Goal: Task Accomplishment & Management: Complete application form

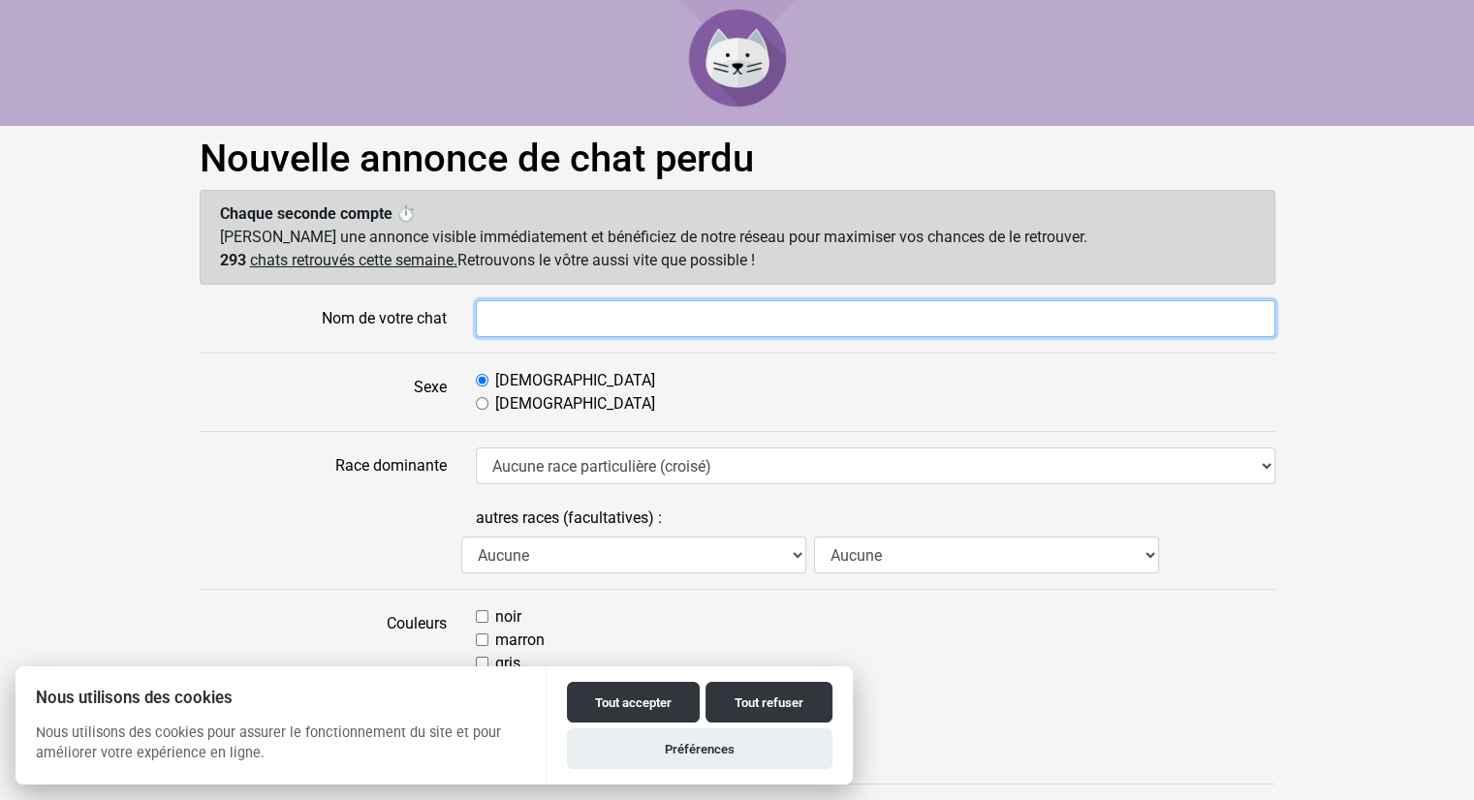
click at [590, 326] on input "Nom de votre chat" at bounding box center [875, 318] width 799 height 37
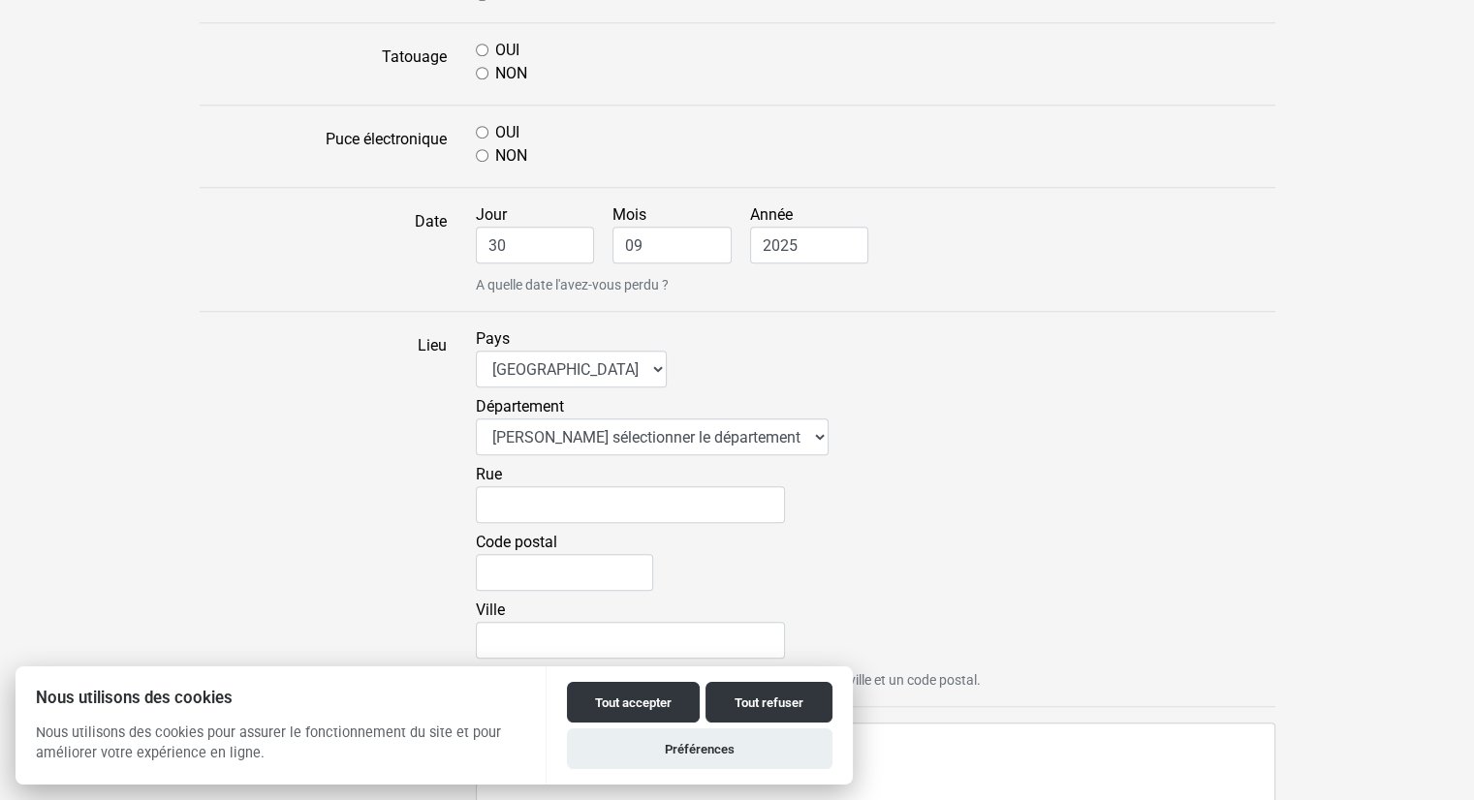
scroll to position [1066, 0]
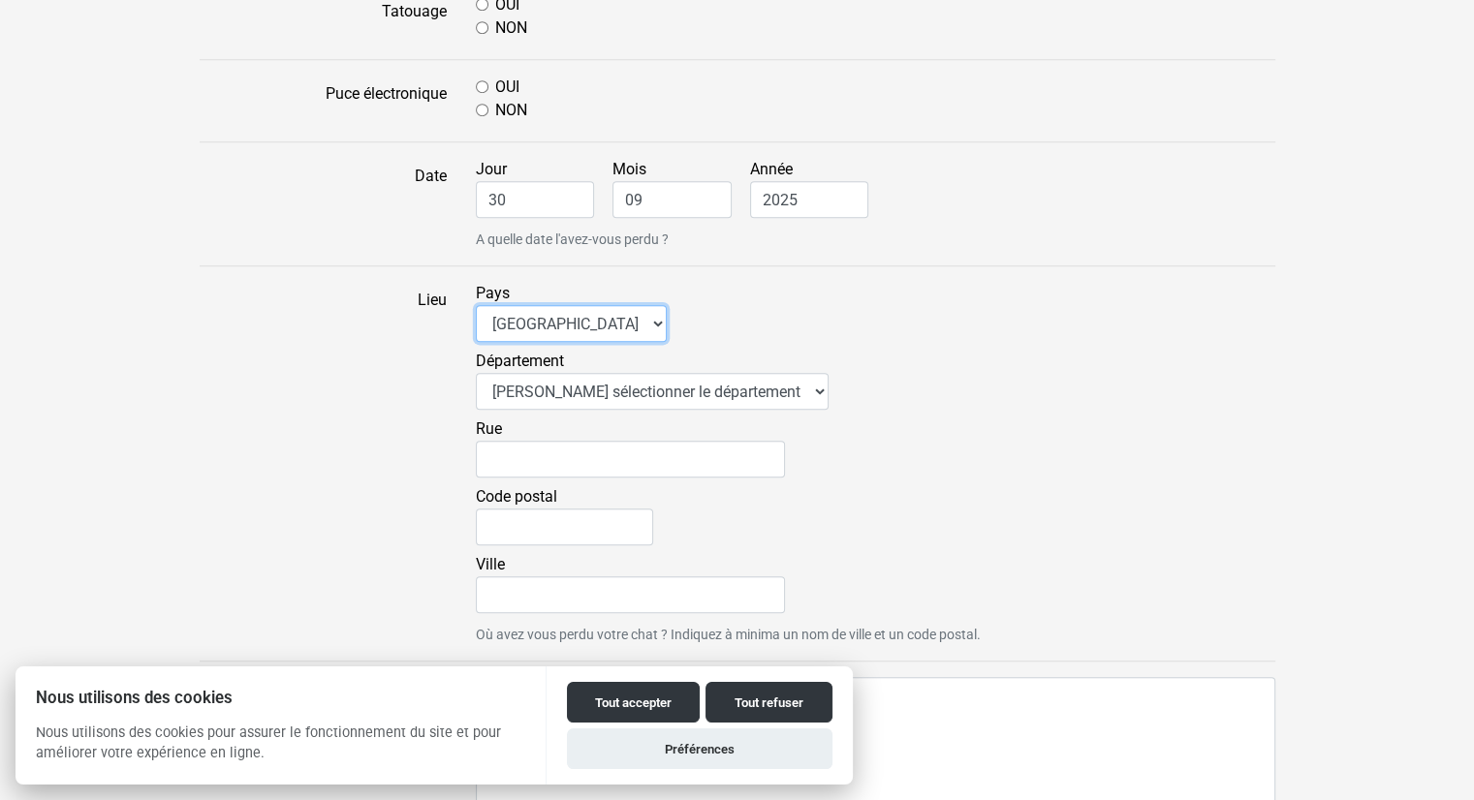
click at [591, 330] on select "[GEOGRAPHIC_DATA] [GEOGRAPHIC_DATA] [GEOGRAPHIC_DATA] [GEOGRAPHIC_DATA] [GEOGRA…" at bounding box center [571, 323] width 191 height 37
click at [596, 316] on select "[GEOGRAPHIC_DATA] [GEOGRAPHIC_DATA] [GEOGRAPHIC_DATA] [GEOGRAPHIC_DATA] [GEOGRA…" at bounding box center [571, 323] width 191 height 37
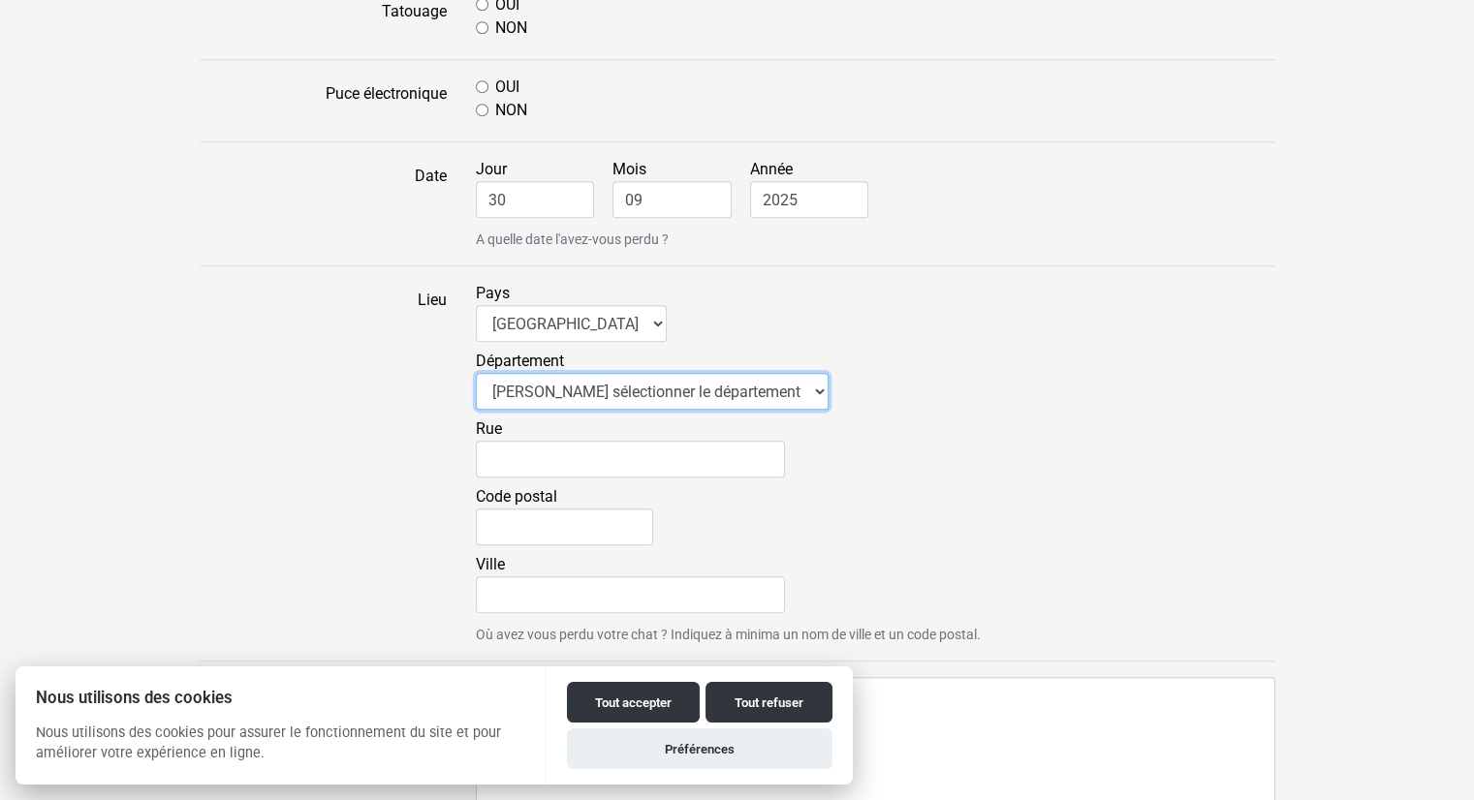
click at [616, 389] on select "Veuillez sélectionner le département 01 - [GEOGRAPHIC_DATA] 02 - [GEOGRAPHIC_DA…" at bounding box center [652, 391] width 353 height 37
select select "58"
click at [476, 373] on select "Veuillez sélectionner le département 01 - [GEOGRAPHIC_DATA] 02 - [GEOGRAPHIC_DA…" at bounding box center [652, 391] width 353 height 37
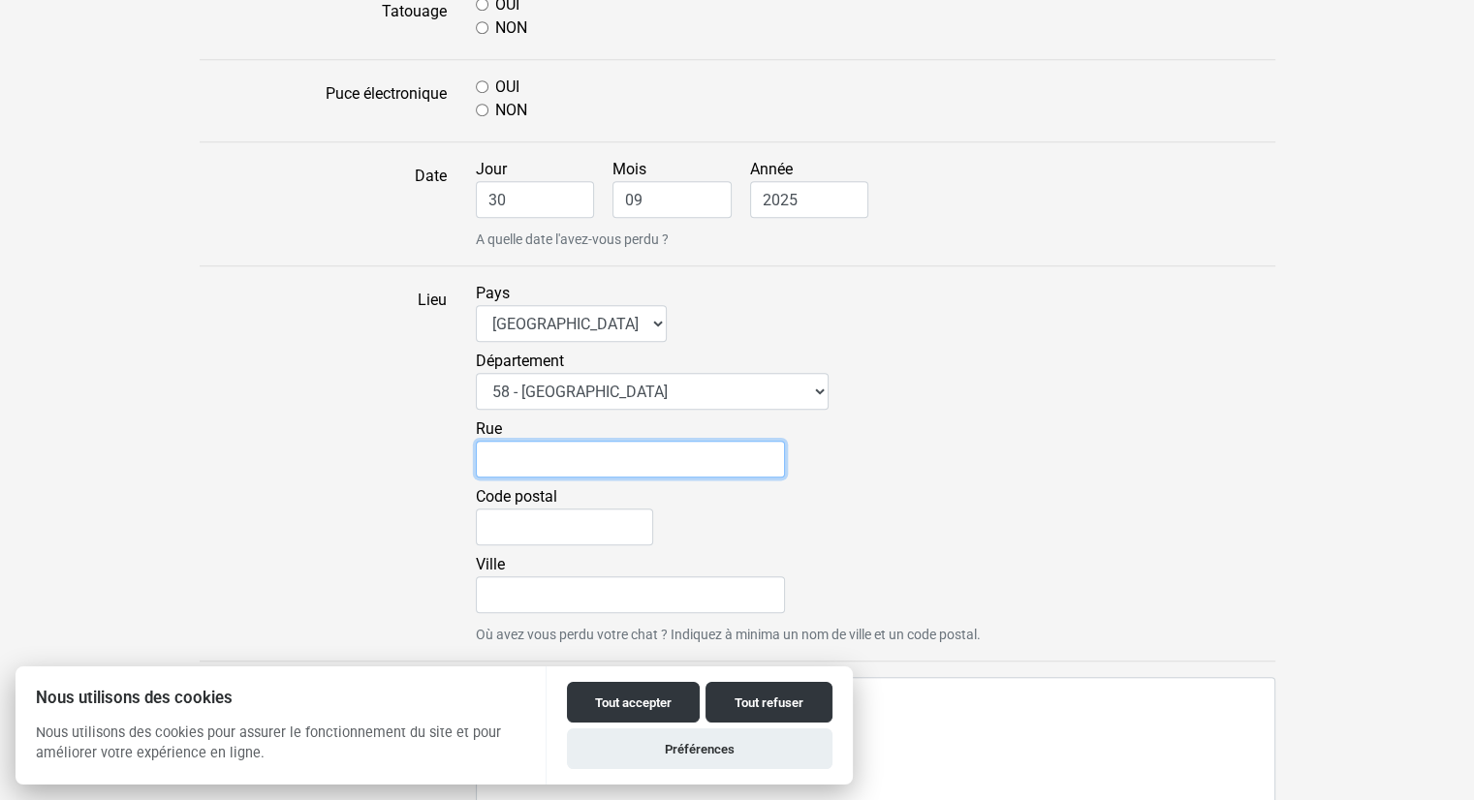
click at [550, 470] on input "Rue" at bounding box center [630, 459] width 309 height 37
click at [962, 364] on div "Département Veuillez sélectionner le département 01 - [GEOGRAPHIC_DATA] 02 - [G…" at bounding box center [875, 384] width 799 height 68
drag, startPoint x: 778, startPoint y: 697, endPoint x: 912, endPoint y: 478, distance: 256.6
click at [779, 697] on button "Tout refuser" at bounding box center [768, 702] width 127 height 41
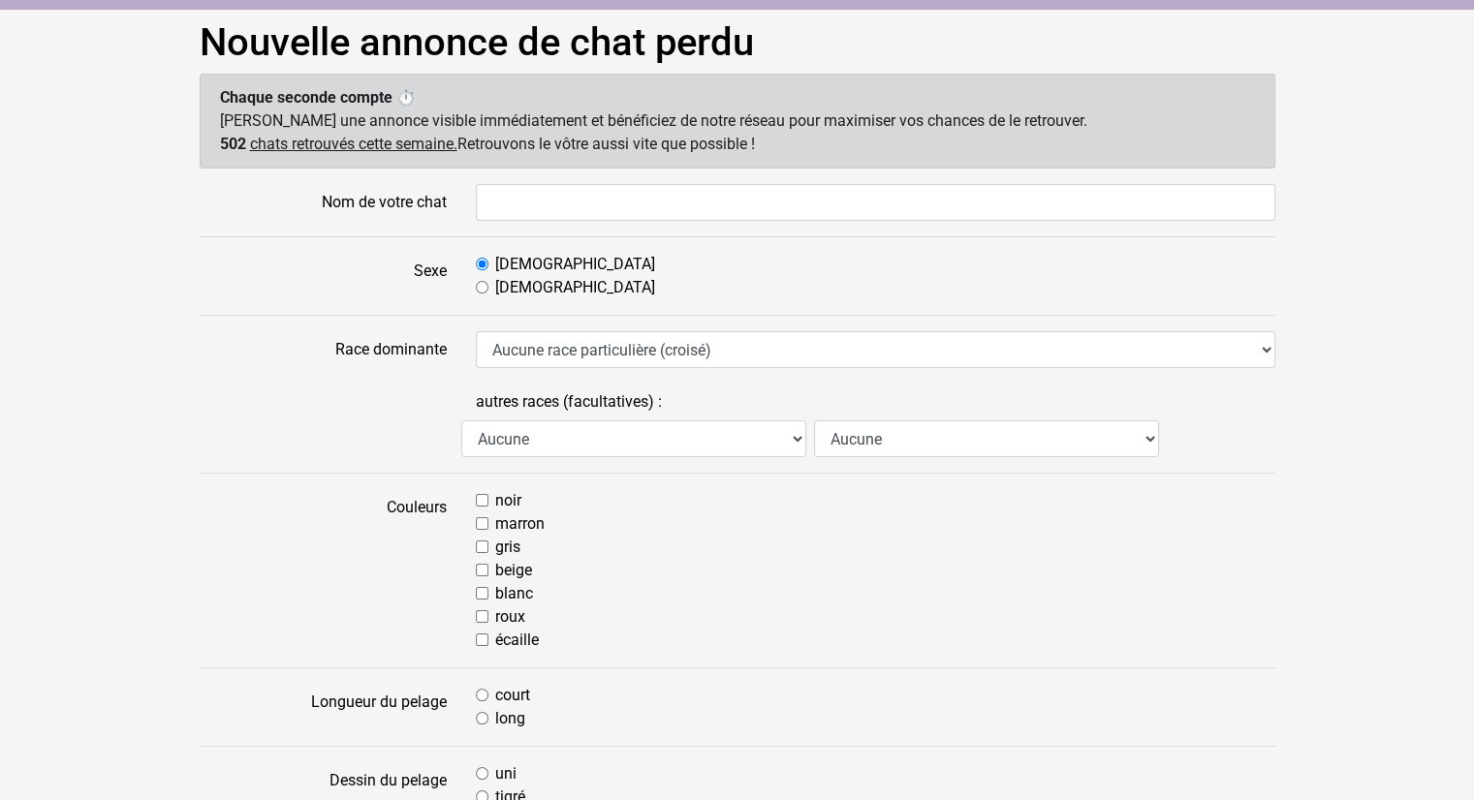
scroll to position [0, 0]
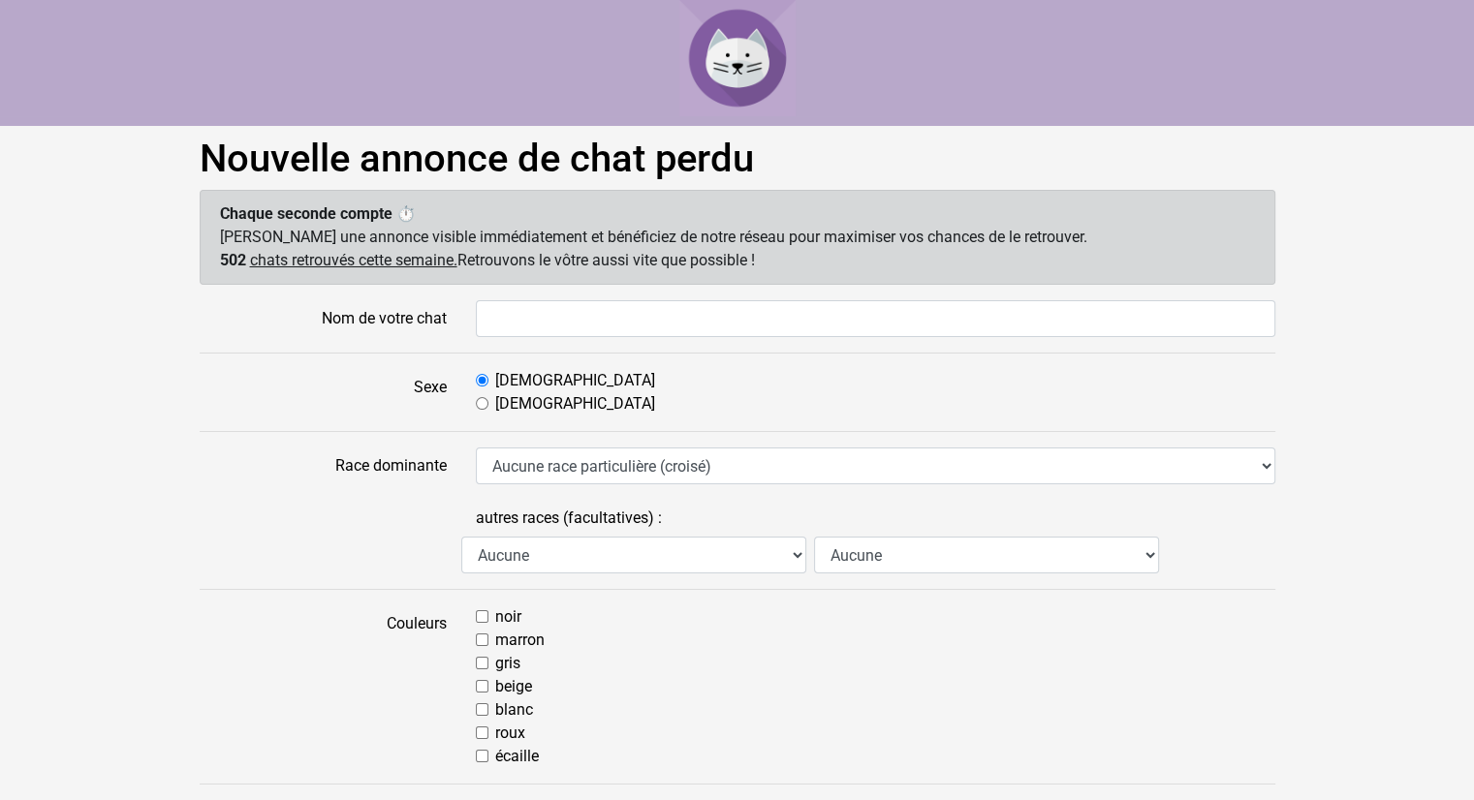
click at [738, 33] on img at bounding box center [737, 58] width 116 height 116
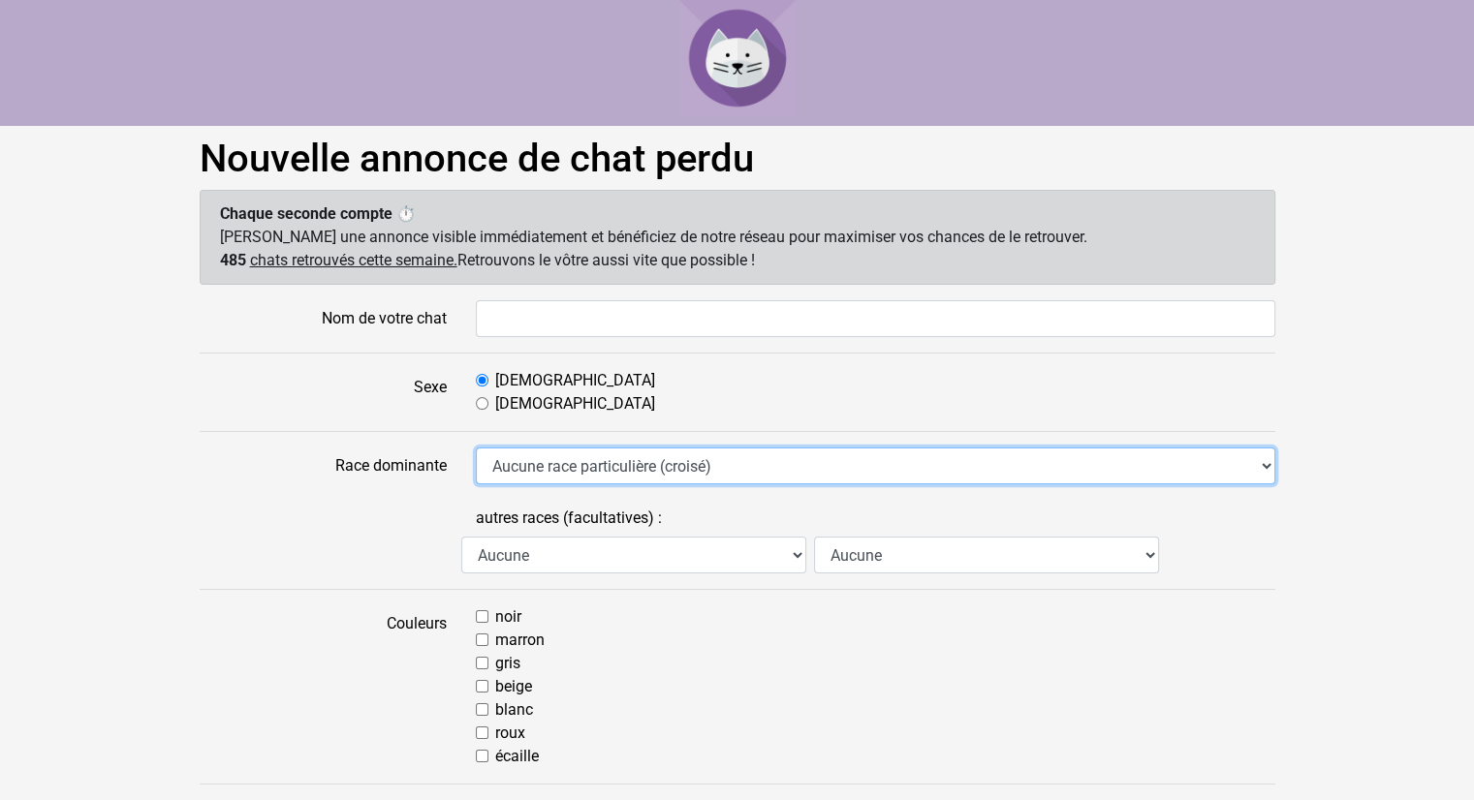
click at [640, 462] on select "Aucune race particulière (croisé) Abyssin Américain à poil dur American Bobtail…" at bounding box center [875, 466] width 799 height 37
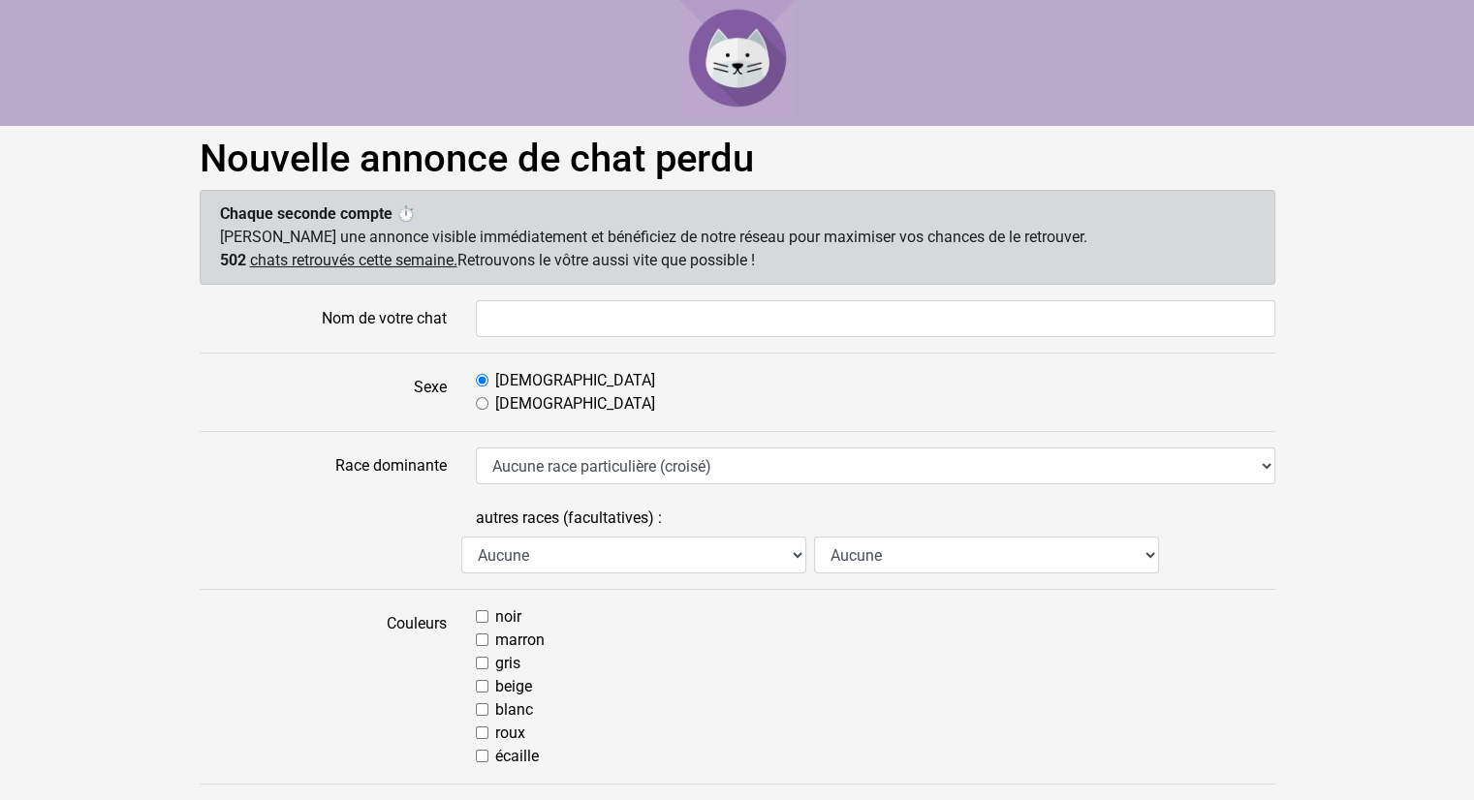
drag, startPoint x: 143, startPoint y: 424, endPoint x: 217, endPoint y: 385, distance: 83.7
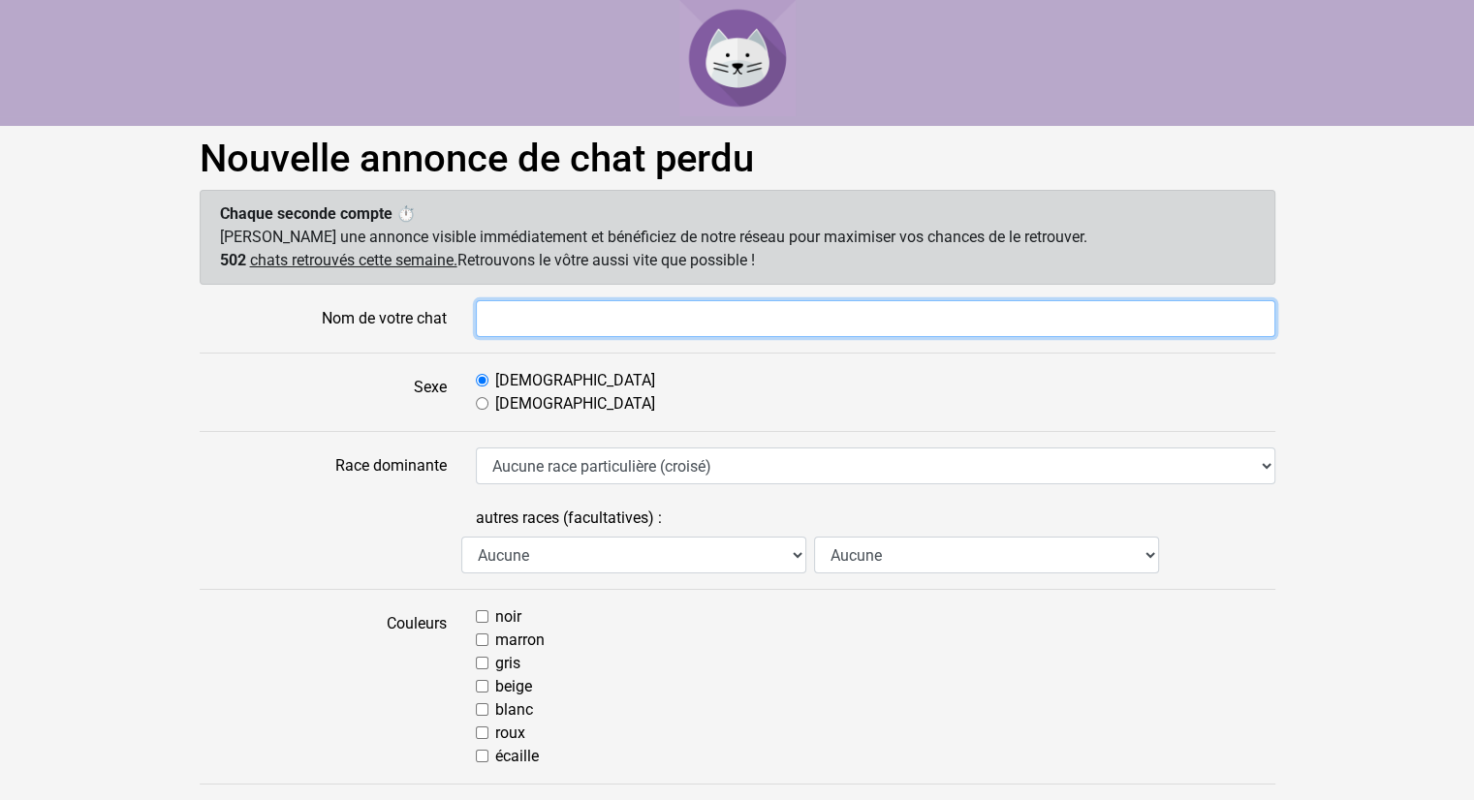
click at [577, 319] on input "Nom de votre chat" at bounding box center [875, 318] width 799 height 37
type input "Plume"
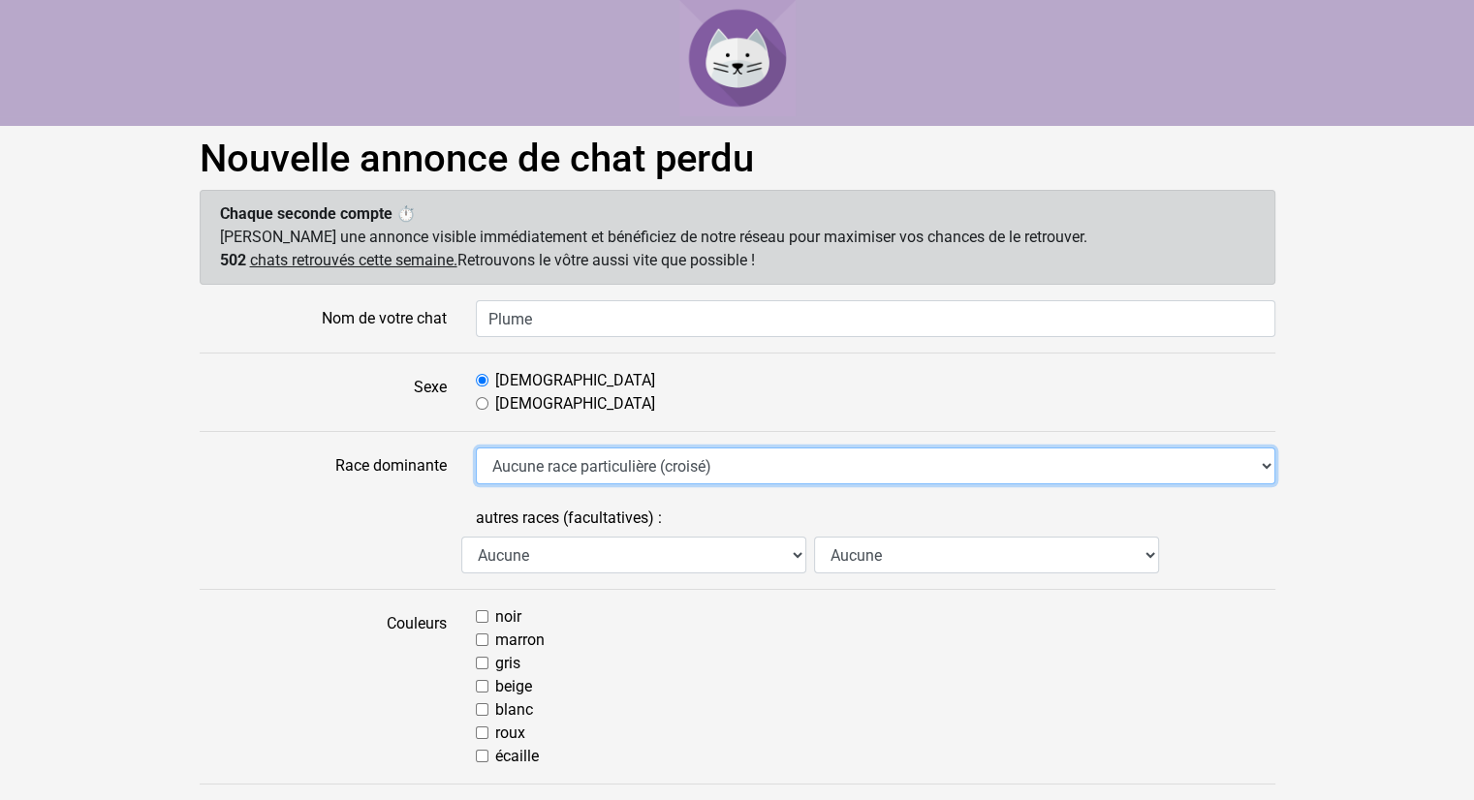
click at [655, 482] on select "Aucune race particulière (croisé) Abyssin Américain à poil dur American Bobtail…" at bounding box center [875, 466] width 799 height 37
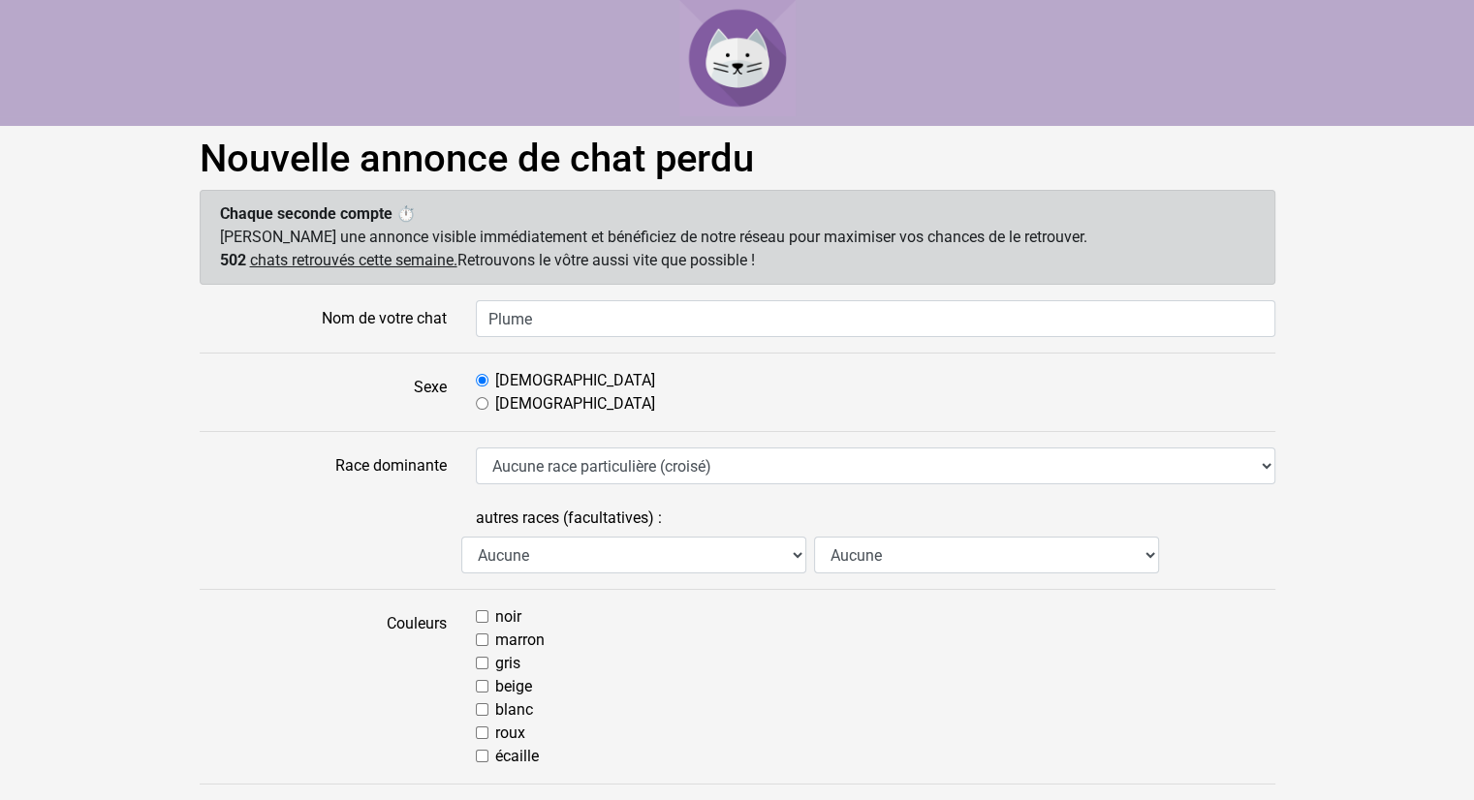
click at [338, 472] on label "Race dominante" at bounding box center [323, 466] width 276 height 37
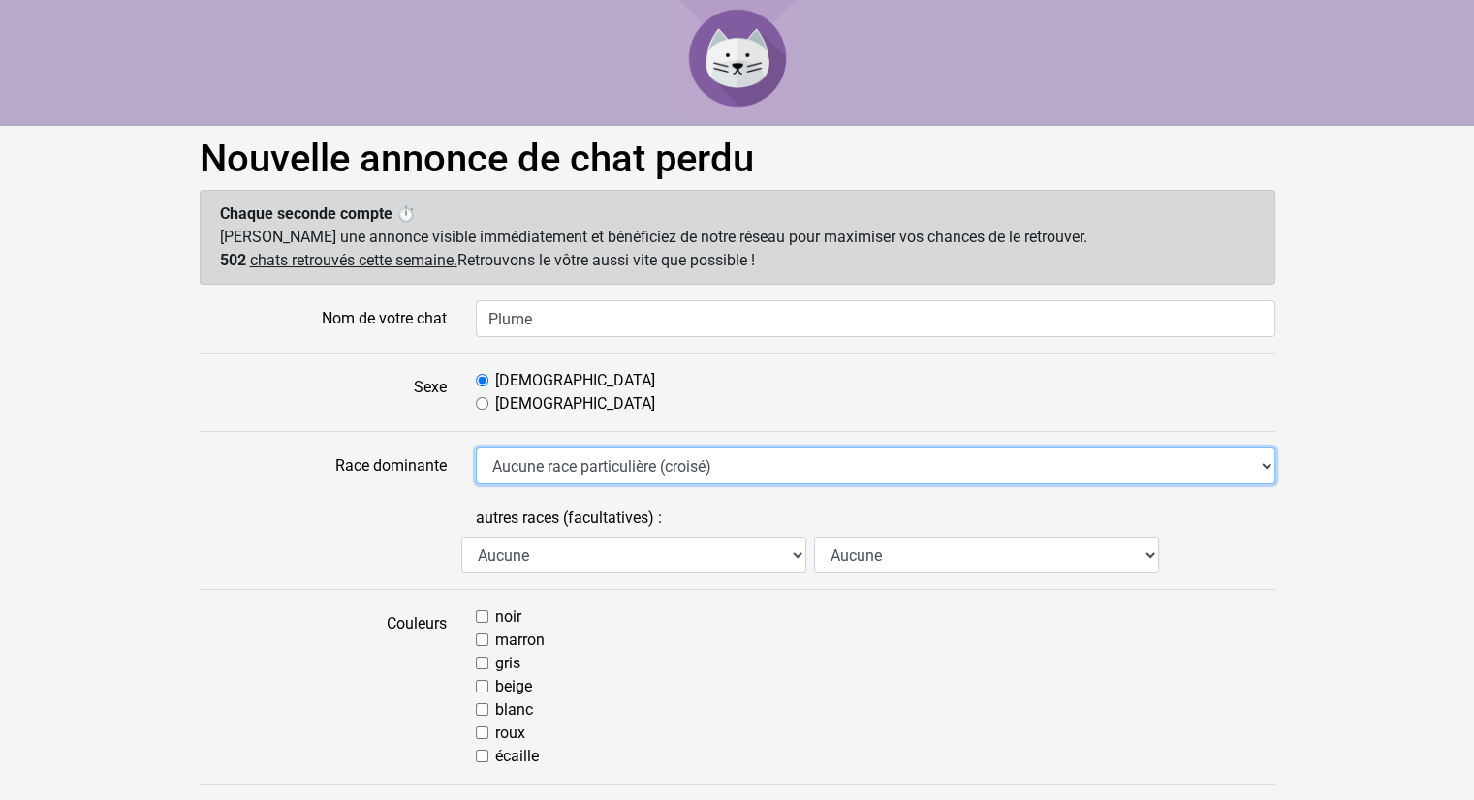
click at [476, 472] on select "Aucune race particulière (croisé) Abyssin Américain à poil dur American Bobtail…" at bounding box center [875, 466] width 799 height 37
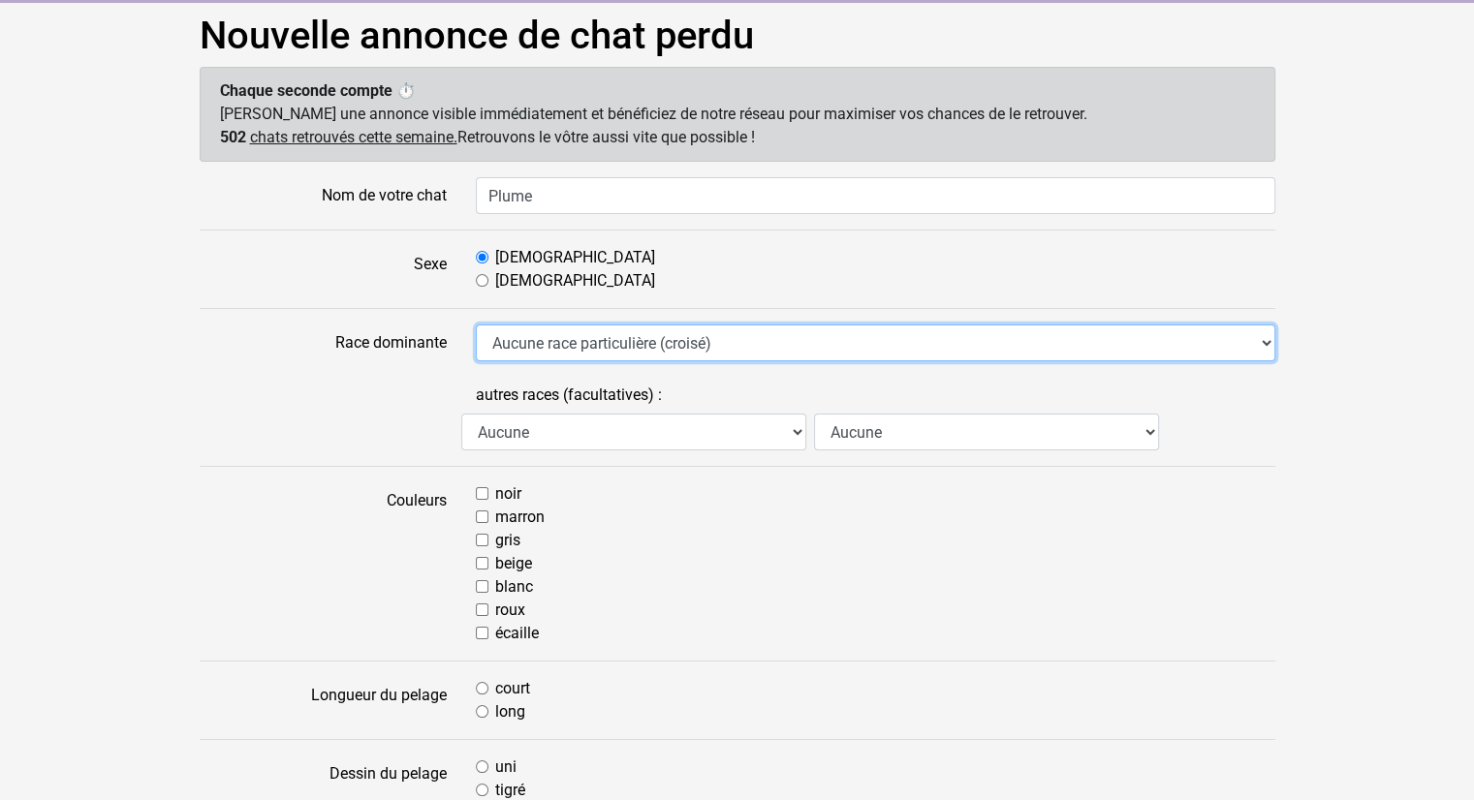
scroll to position [194, 0]
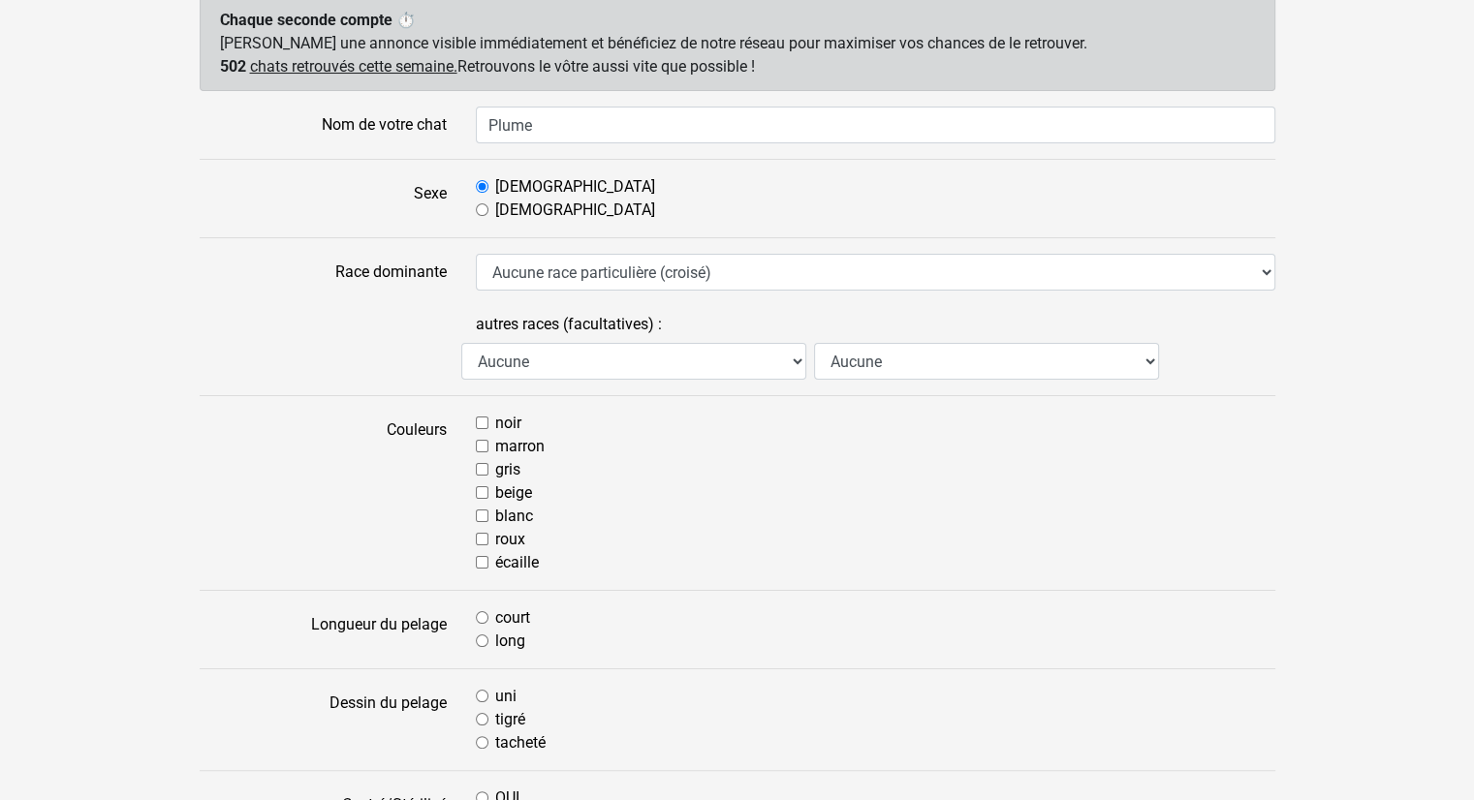
click at [478, 518] on input "blanc" at bounding box center [482, 516] width 13 height 13
checkbox input "true"
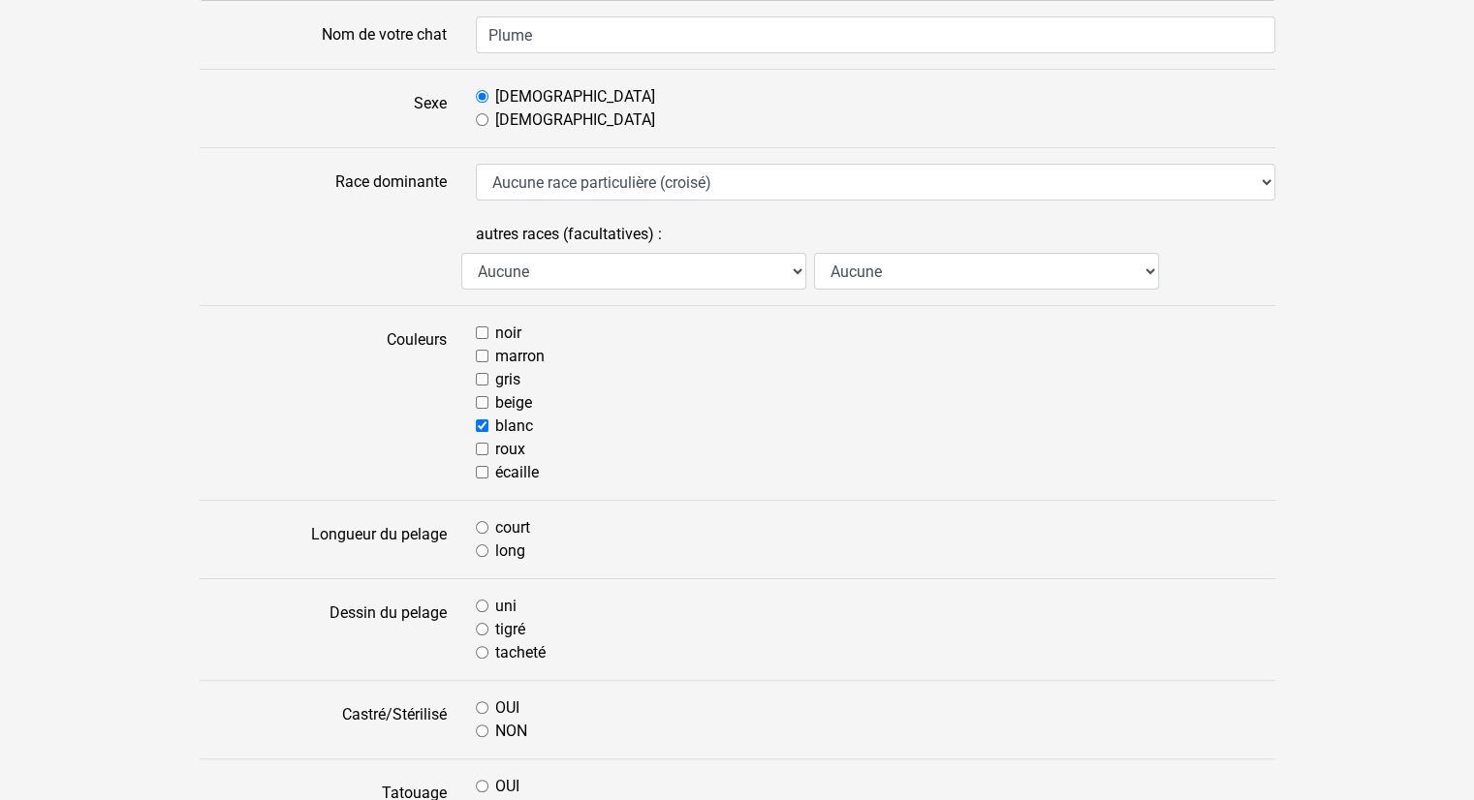
scroll to position [291, 0]
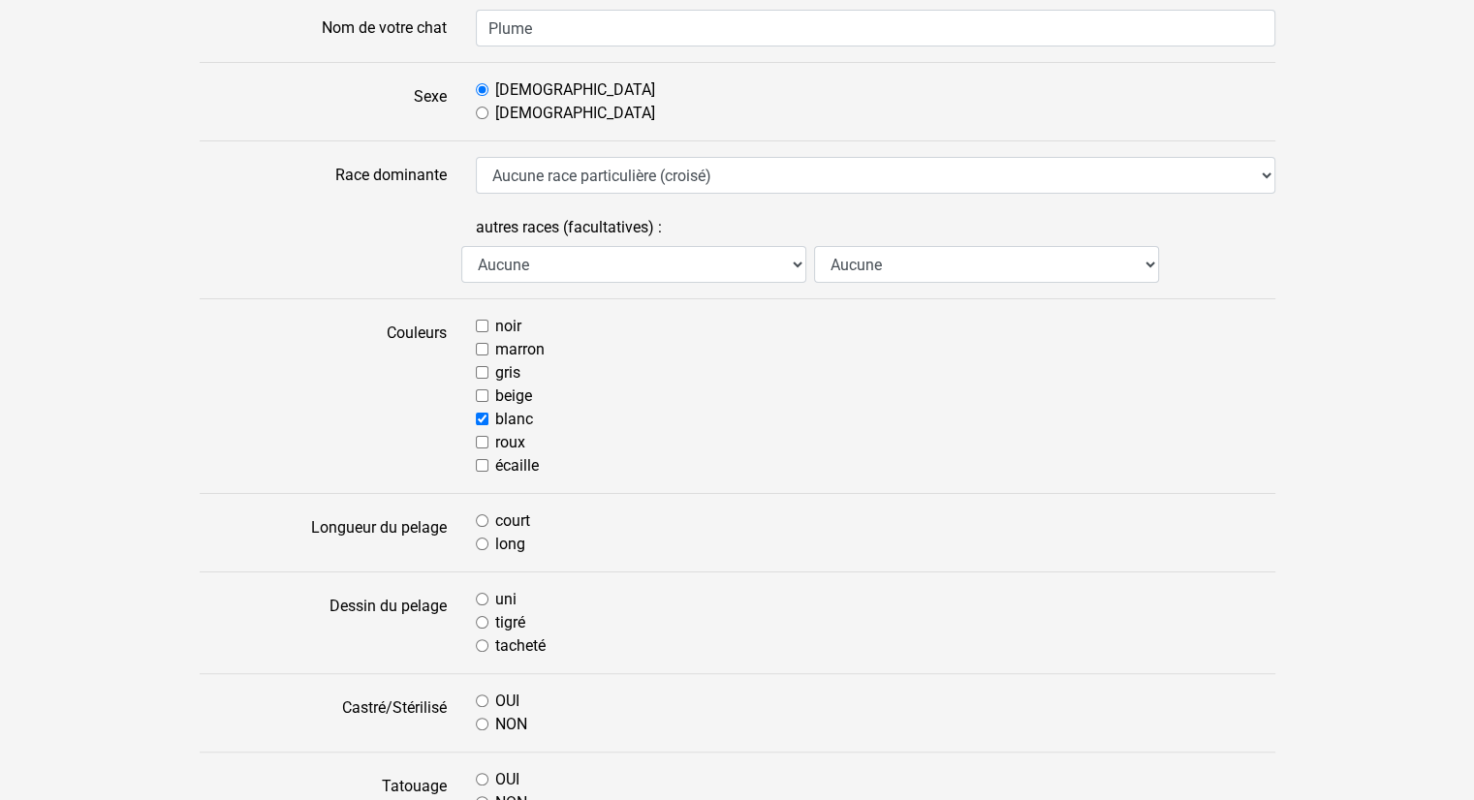
click at [491, 524] on div "court" at bounding box center [875, 521] width 799 height 23
click at [477, 518] on input "court" at bounding box center [482, 521] width 13 height 13
radio input "true"
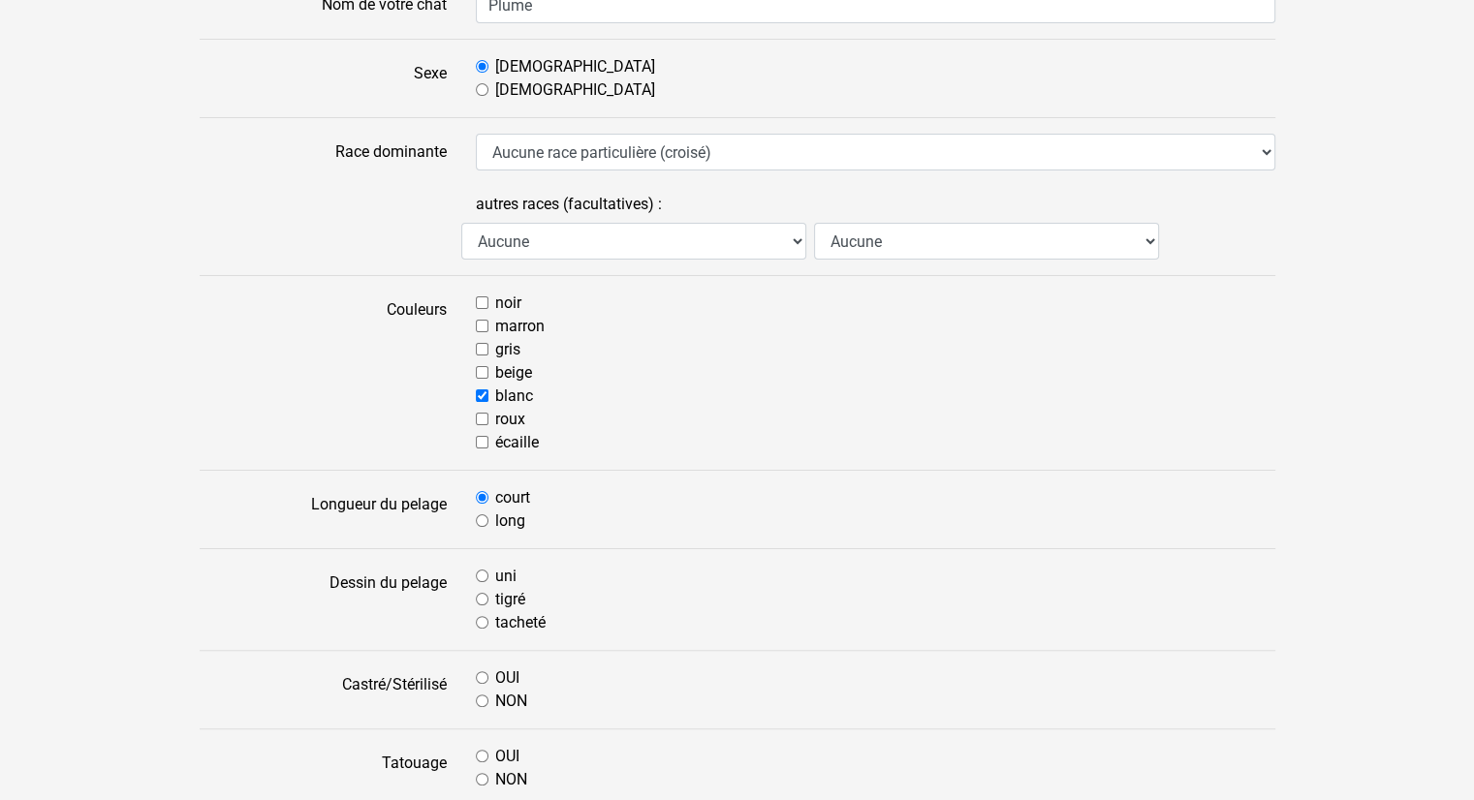
scroll to position [388, 0]
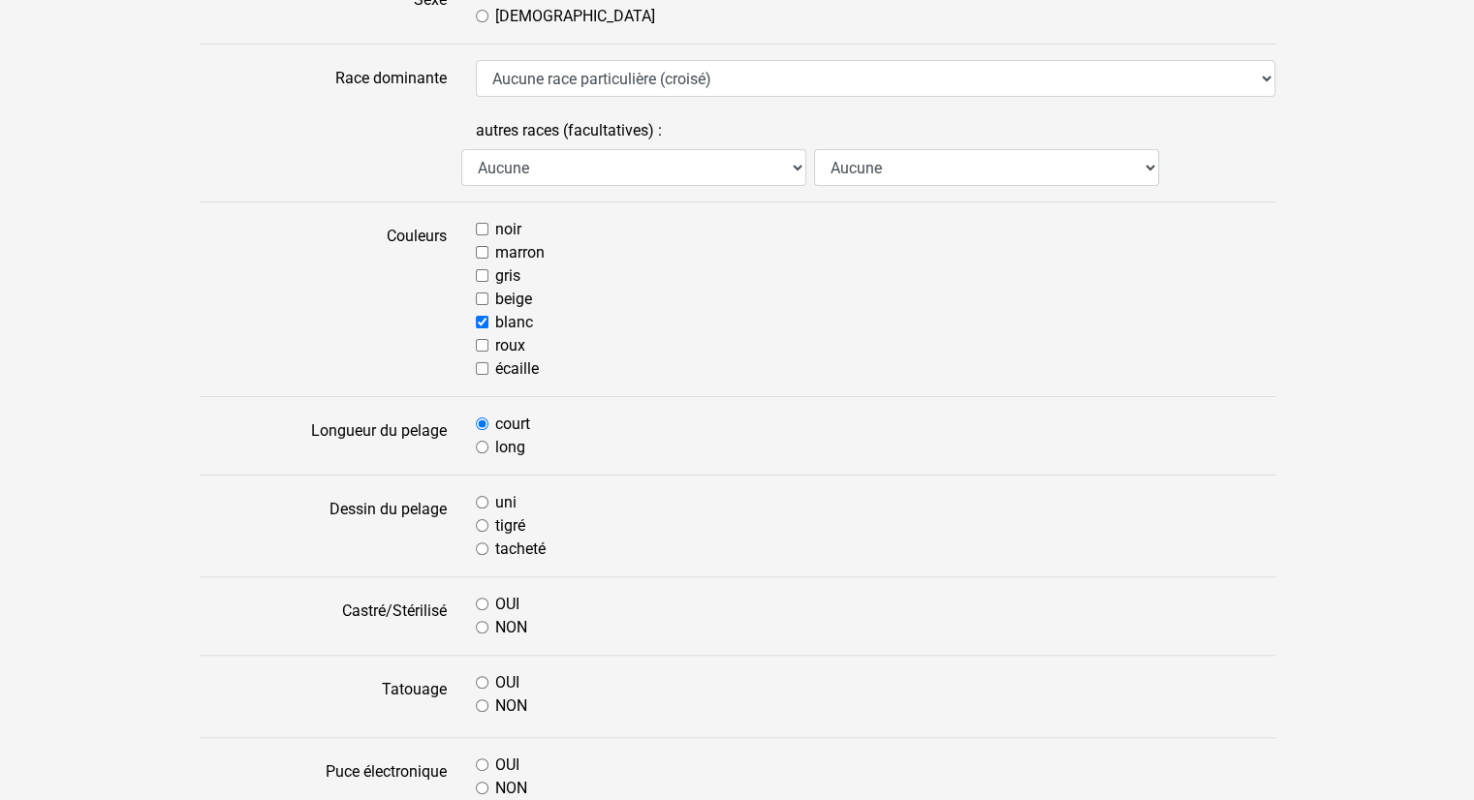
click at [488, 501] on div "uni" at bounding box center [875, 502] width 799 height 23
click at [480, 497] on input "uni" at bounding box center [482, 502] width 13 height 13
radio input "true"
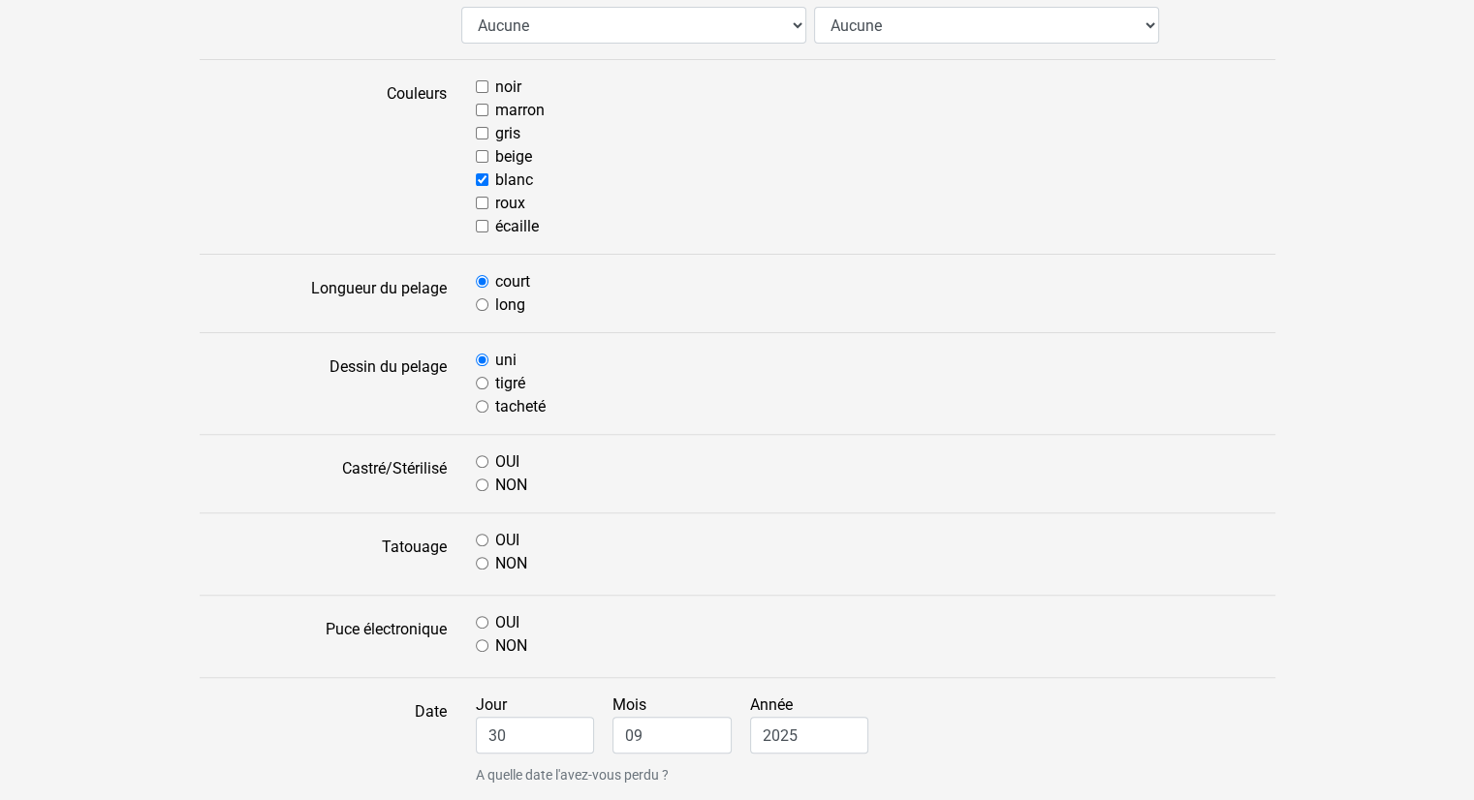
scroll to position [581, 0]
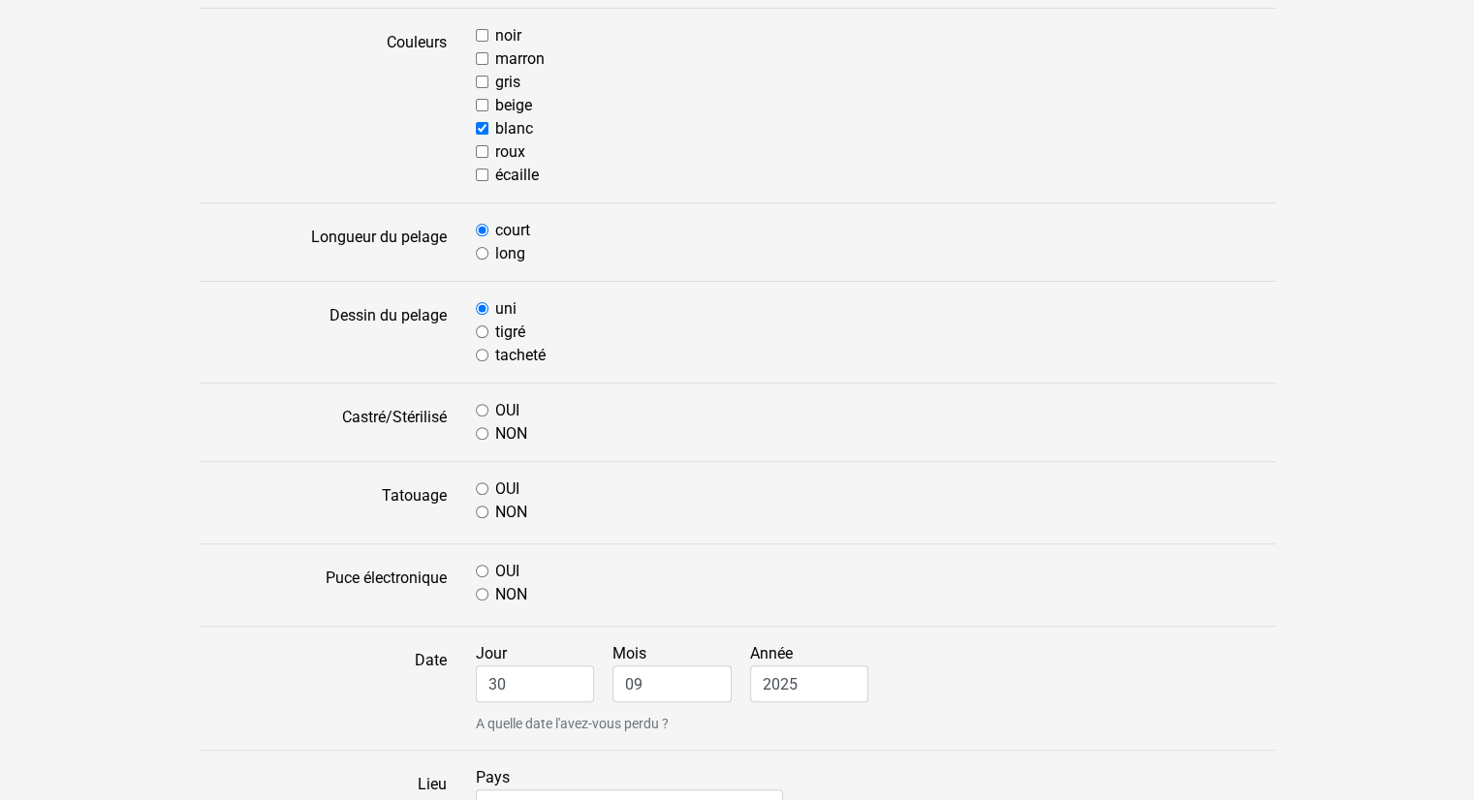
click at [481, 405] on input "OUI" at bounding box center [482, 410] width 13 height 13
radio input "true"
click at [485, 509] on input "NON" at bounding box center [482, 512] width 13 height 13
radio input "true"
click at [483, 578] on div "OUI" at bounding box center [875, 571] width 799 height 23
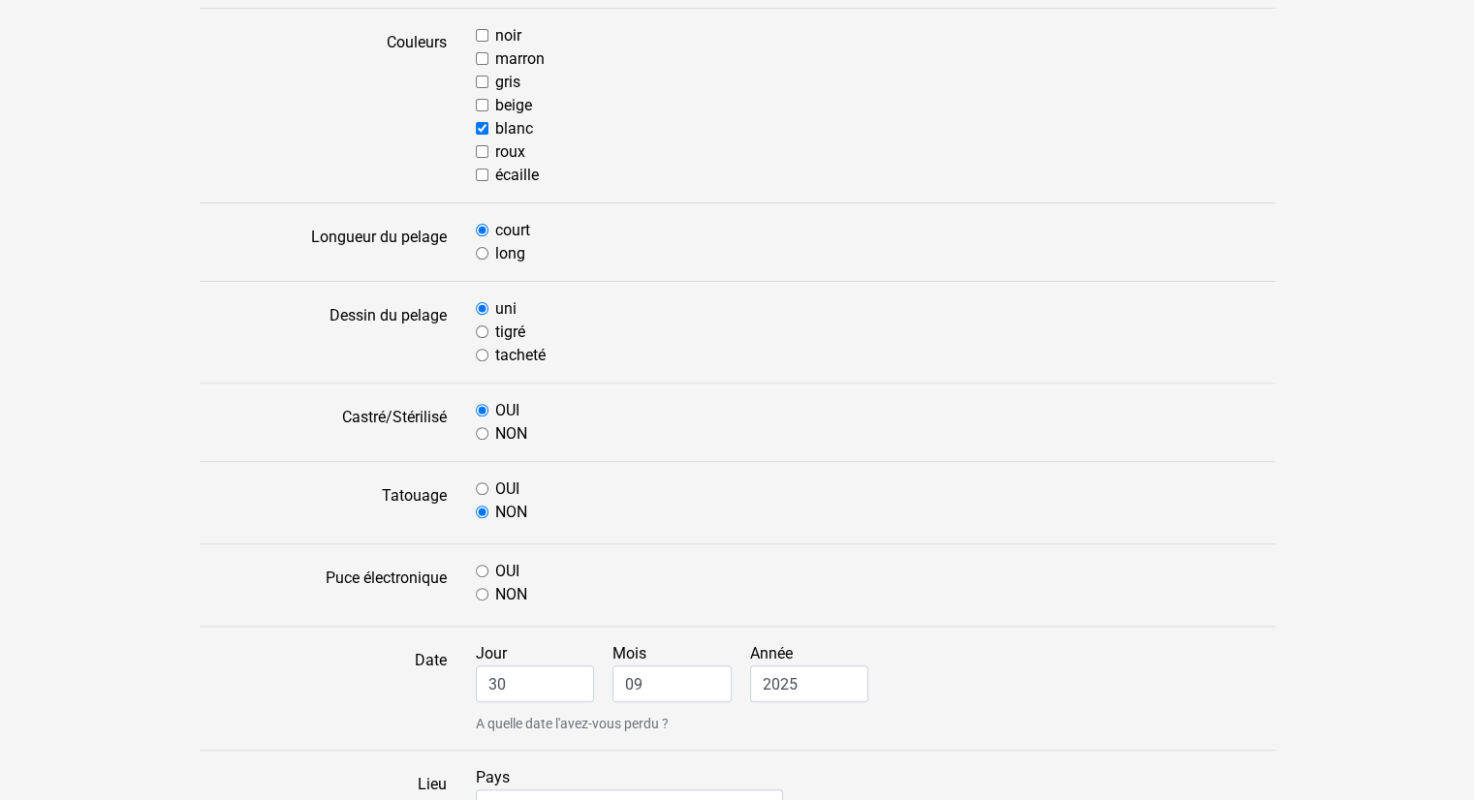
click at [485, 571] on input "OUI" at bounding box center [482, 571] width 13 height 13
radio input "true"
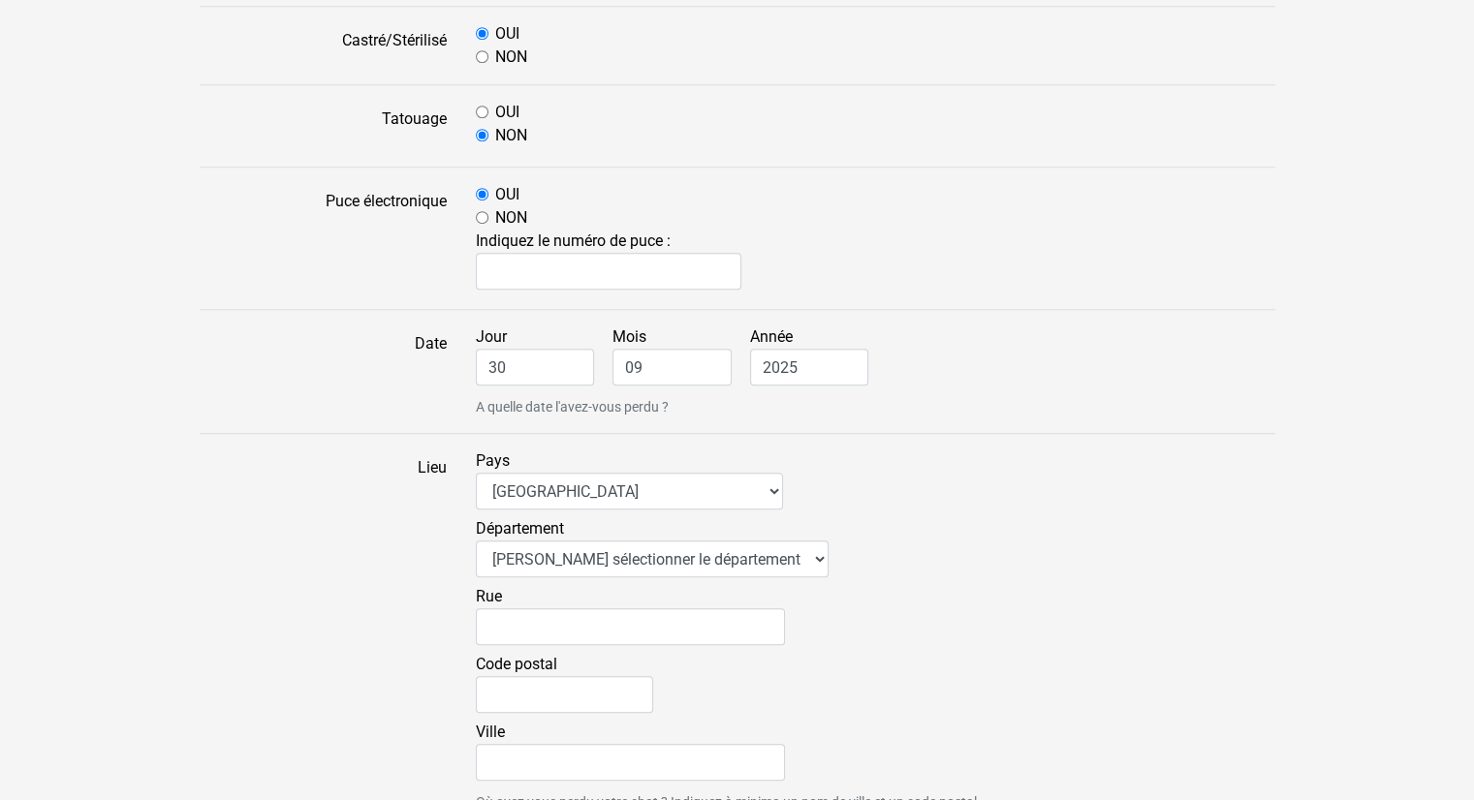
scroll to position [969, 0]
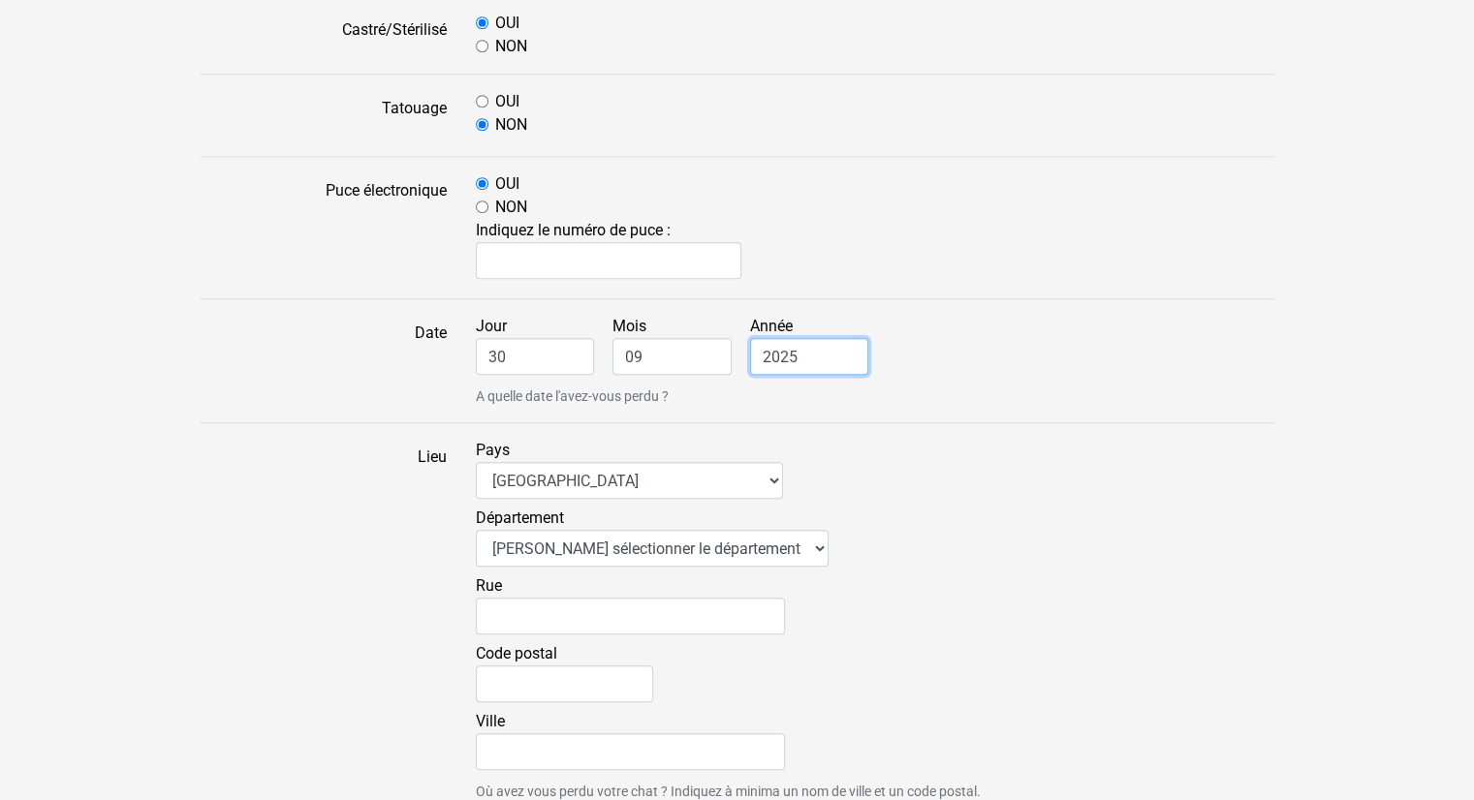
click at [824, 358] on input "2025" at bounding box center [809, 356] width 119 height 37
type input "2"
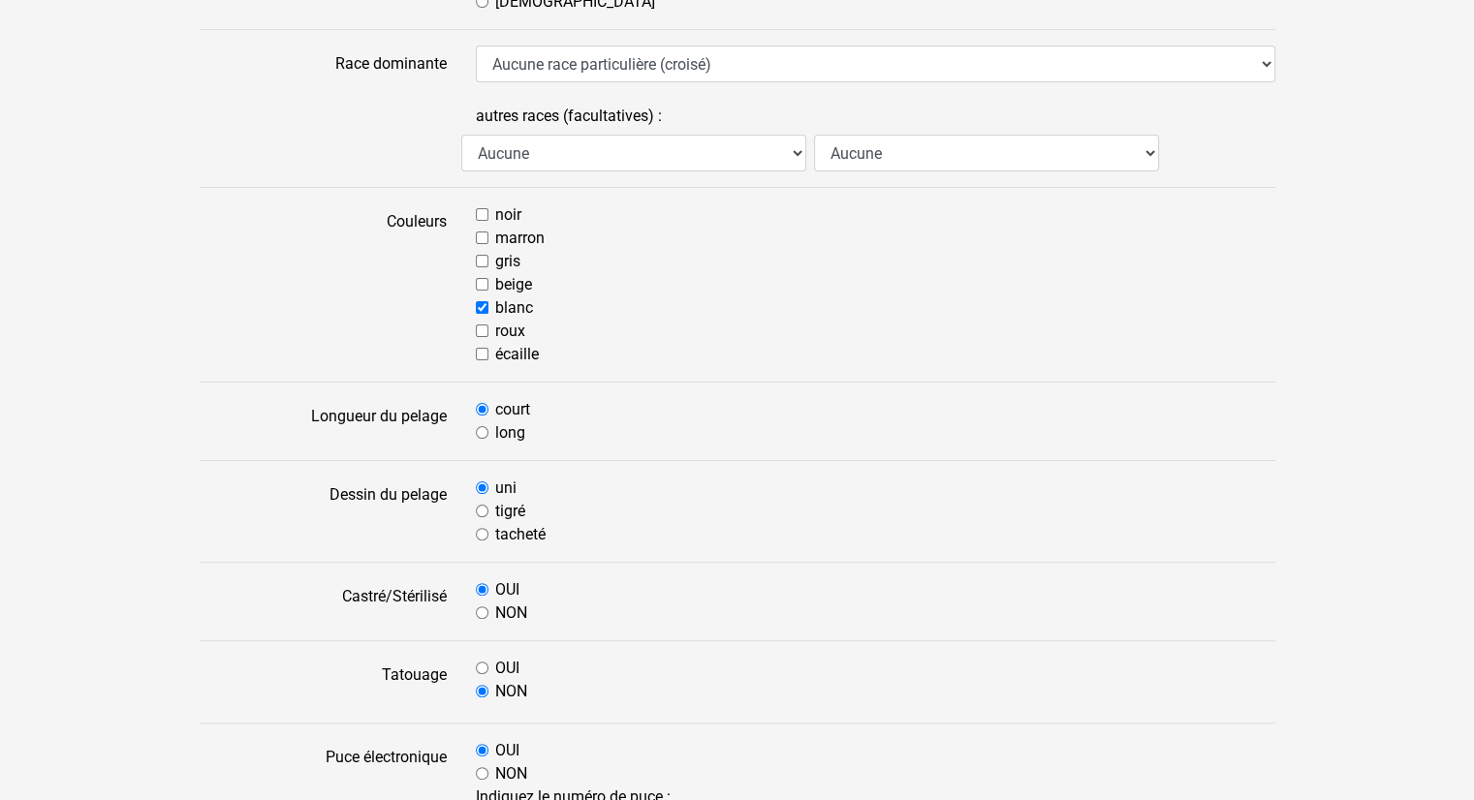
scroll to position [850, 0]
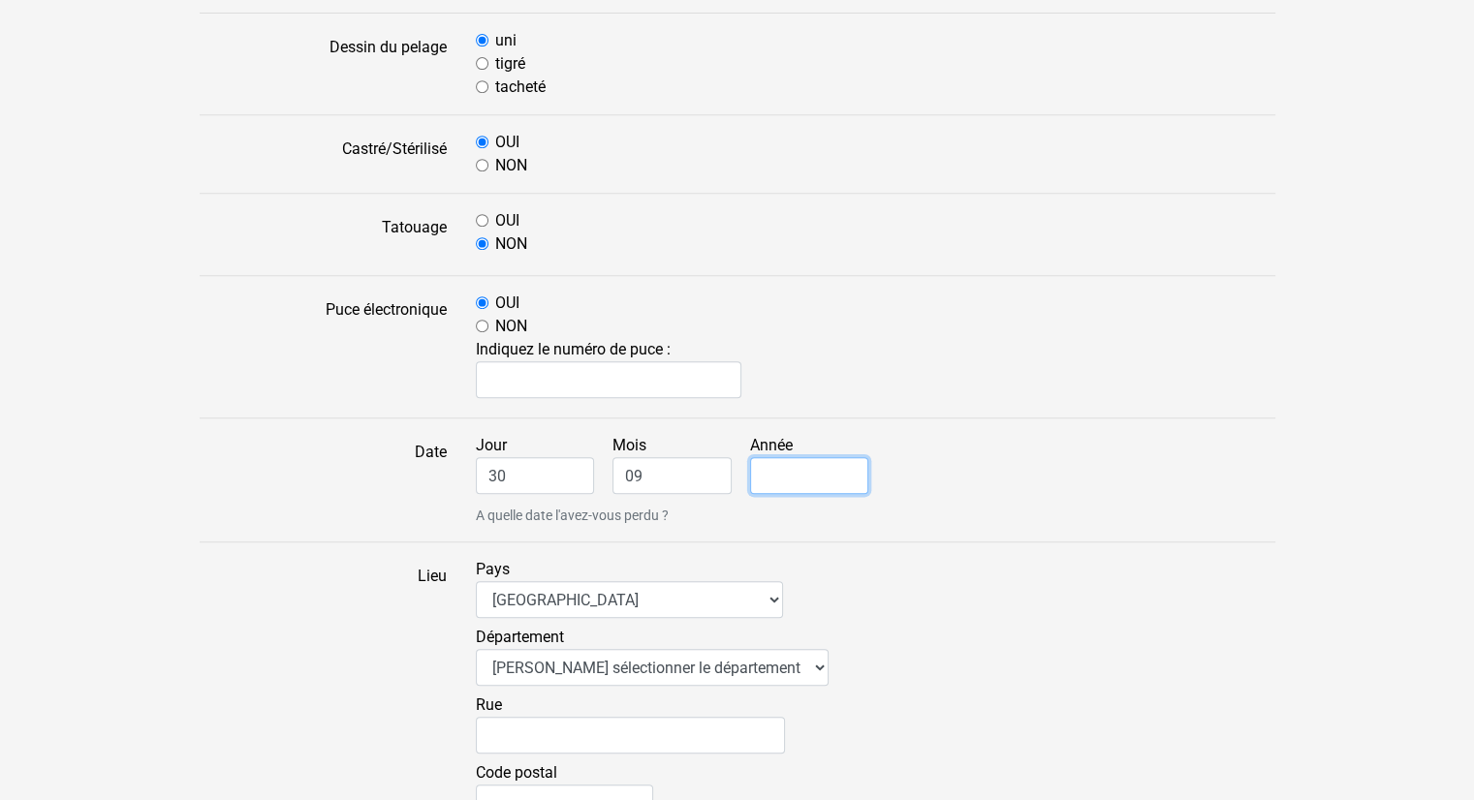
click at [768, 481] on input "Année" at bounding box center [809, 475] width 119 height 37
click at [768, 467] on input "1019" at bounding box center [809, 475] width 119 height 37
type input "2019"
drag, startPoint x: 533, startPoint y: 475, endPoint x: 480, endPoint y: 474, distance: 53.3
click at [480, 474] on input "30" at bounding box center [535, 475] width 119 height 37
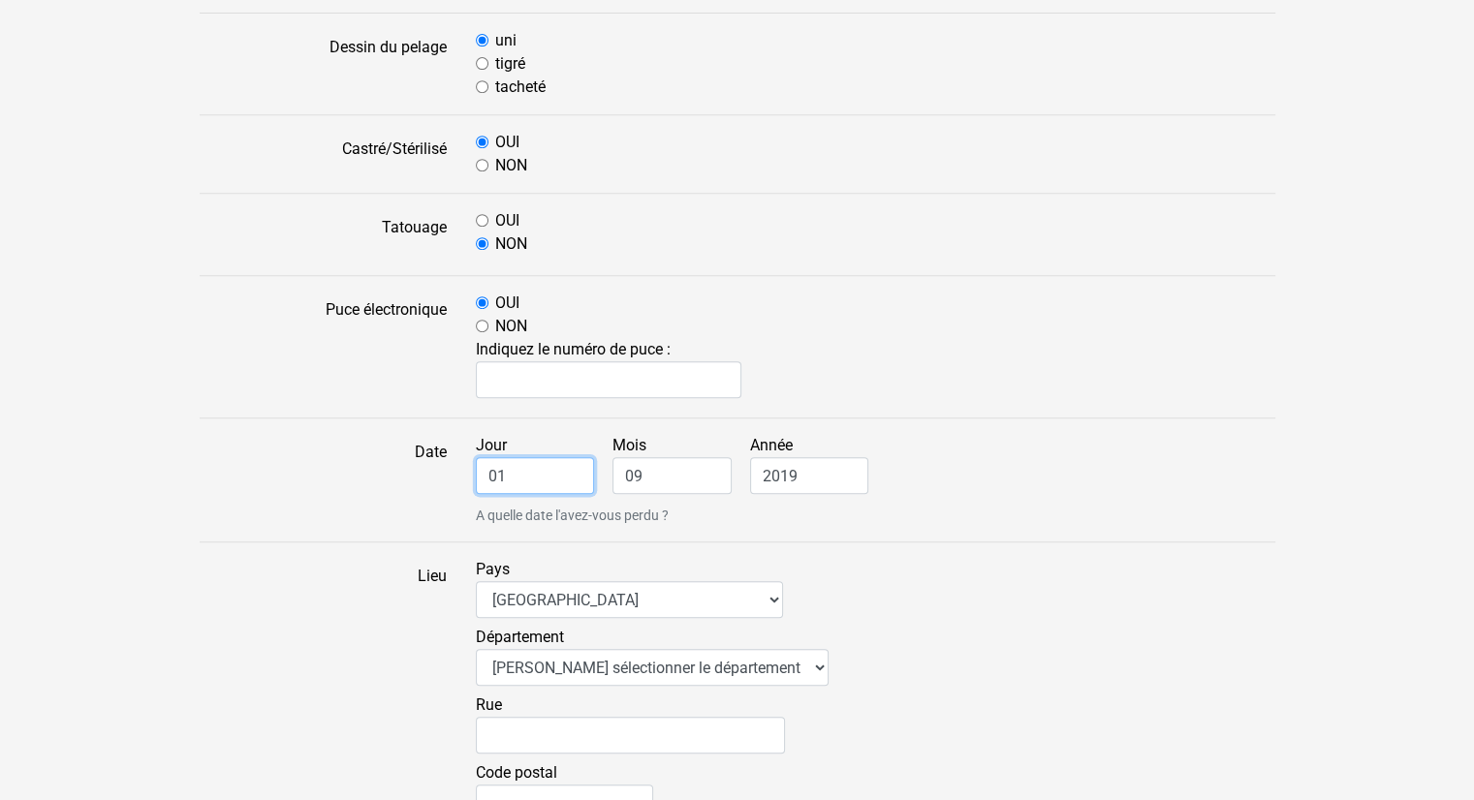
type input "01"
type input "11"
click at [965, 478] on div "Jour 01 Mois 11 Année 2019 A quelle date l'avez-vous perdu ?" at bounding box center [875, 480] width 829 height 92
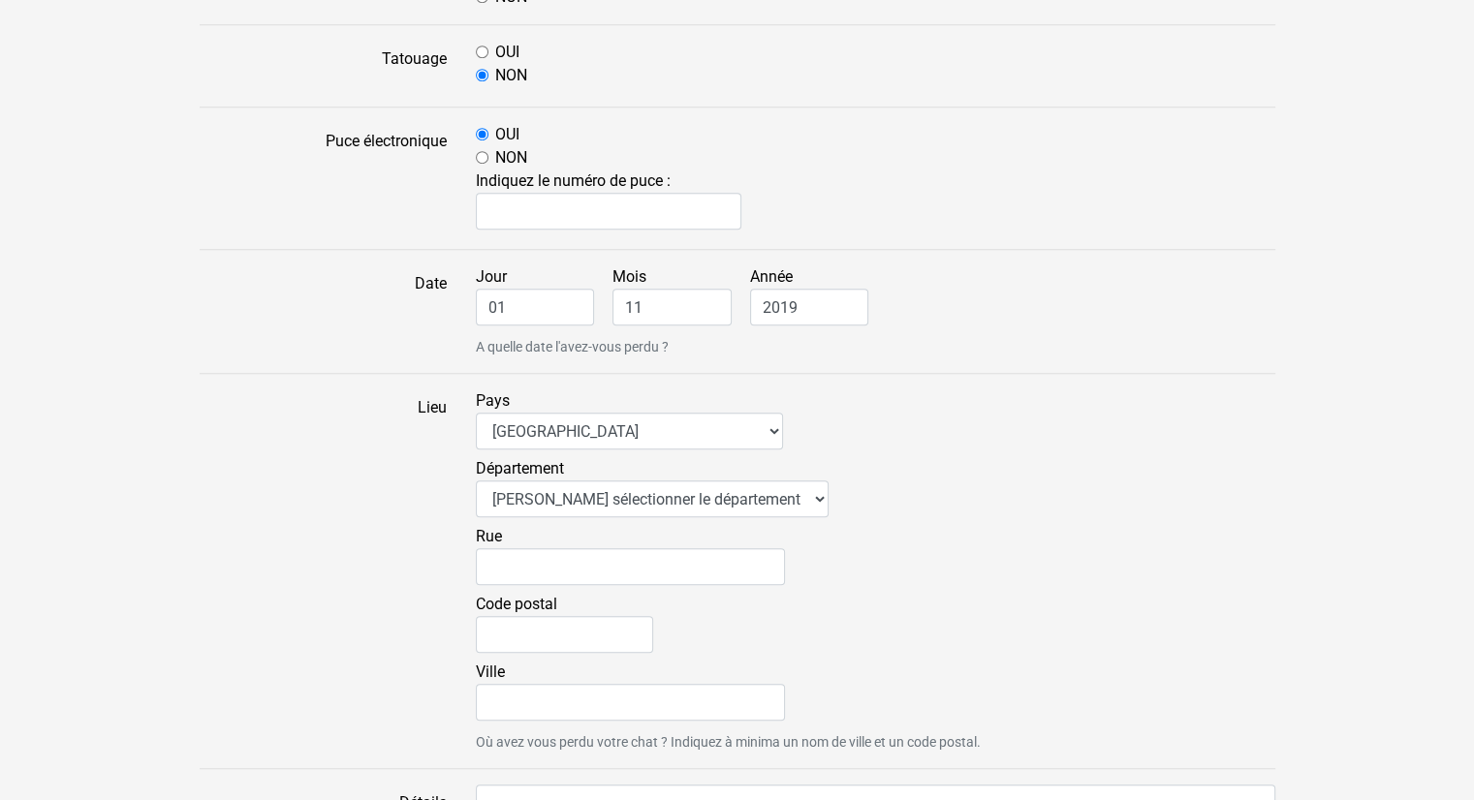
scroll to position [1044, 0]
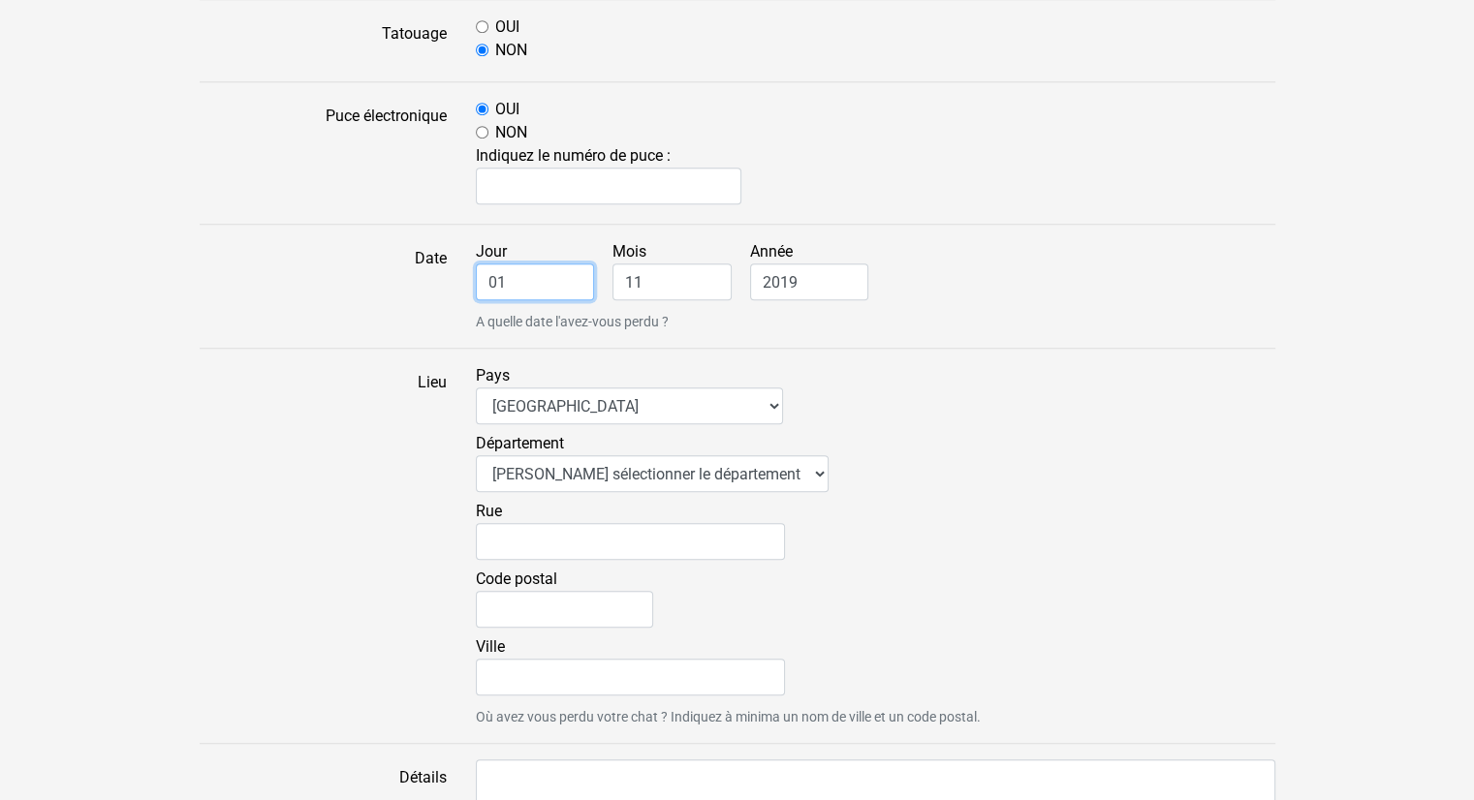
drag, startPoint x: 523, startPoint y: 268, endPoint x: 504, endPoint y: 269, distance: 19.4
click at [504, 269] on input "01" at bounding box center [535, 282] width 119 height 37
drag, startPoint x: 504, startPoint y: 271, endPoint x: 445, endPoint y: 280, distance: 59.8
click at [445, 280] on div "Date Jour 01 Mois 11 Année 2019 A quelle date l'avez-vous perdu ?" at bounding box center [737, 286] width 1105 height 92
type input "30"
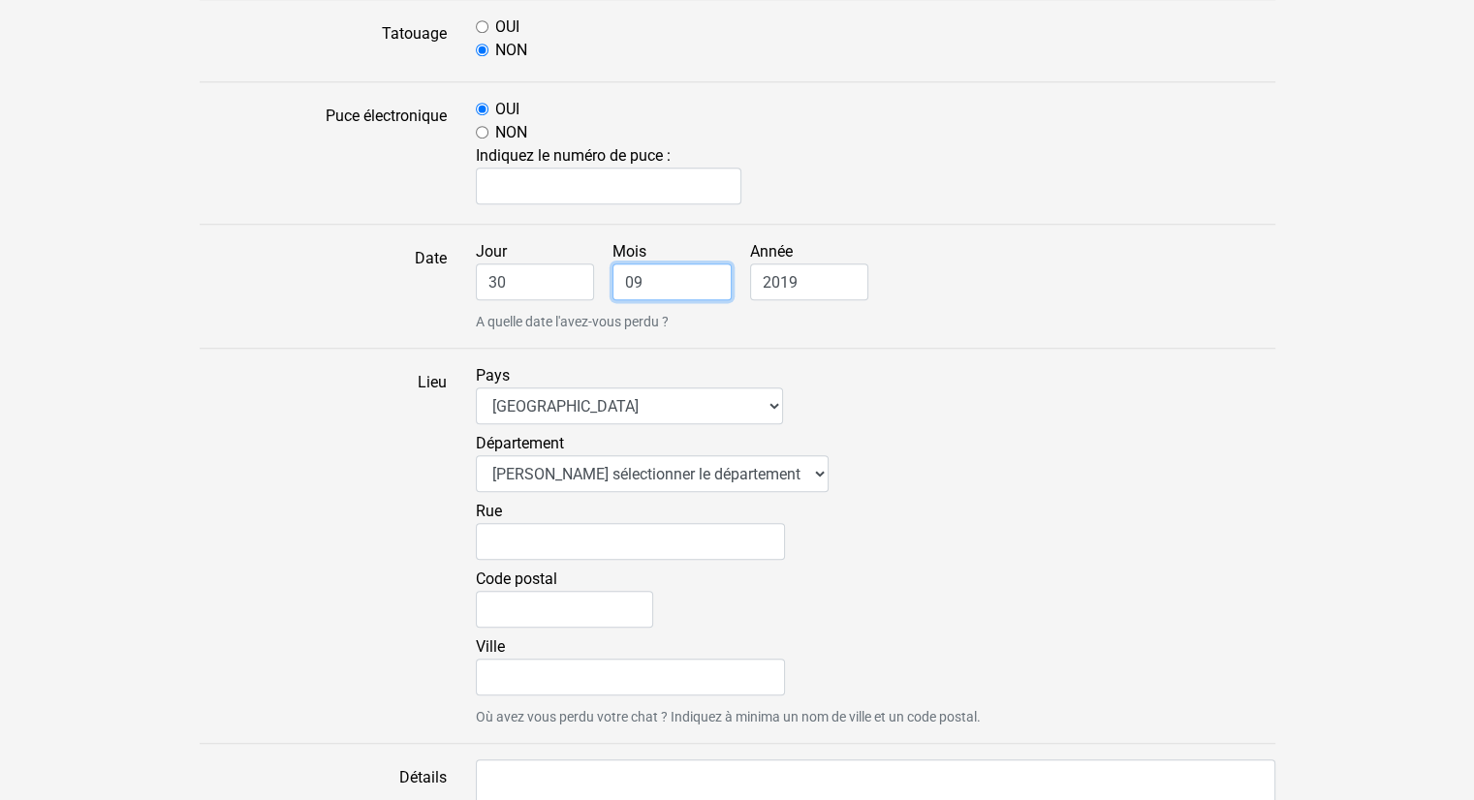
type input "09"
type input "2025"
click at [1039, 381] on div "Pays Afrique du Sud Algérie Allemagne Andorre Argentine Australie Belgique Boli…" at bounding box center [875, 545] width 829 height 363
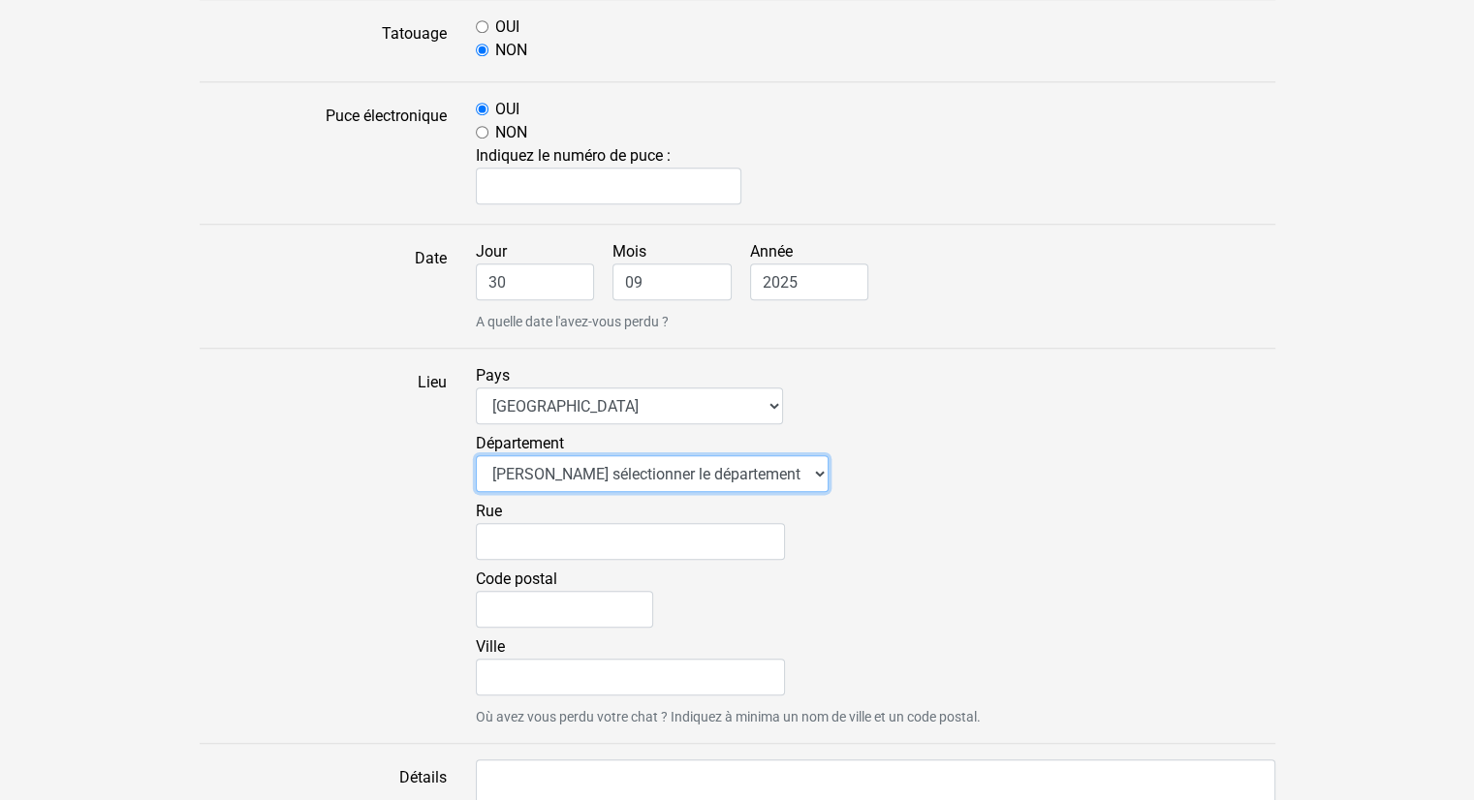
click at [590, 464] on select "Veuillez sélectionner le département 01 - [GEOGRAPHIC_DATA] 02 - [GEOGRAPHIC_DA…" at bounding box center [652, 473] width 353 height 37
select select "58"
click at [476, 455] on select "Veuillez sélectionner le département 01 - [GEOGRAPHIC_DATA] 02 - [GEOGRAPHIC_DA…" at bounding box center [652, 473] width 353 height 37
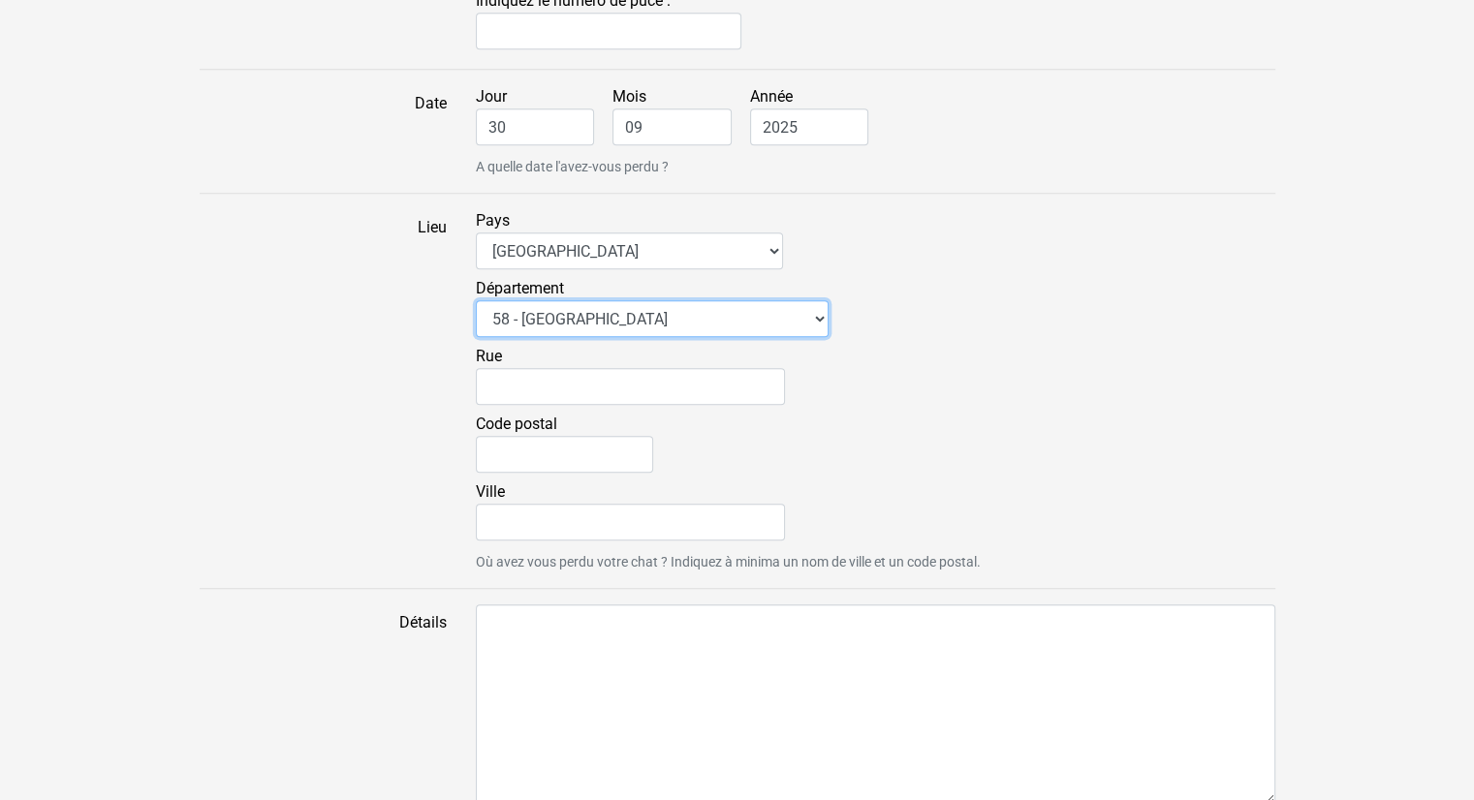
scroll to position [1238, 0]
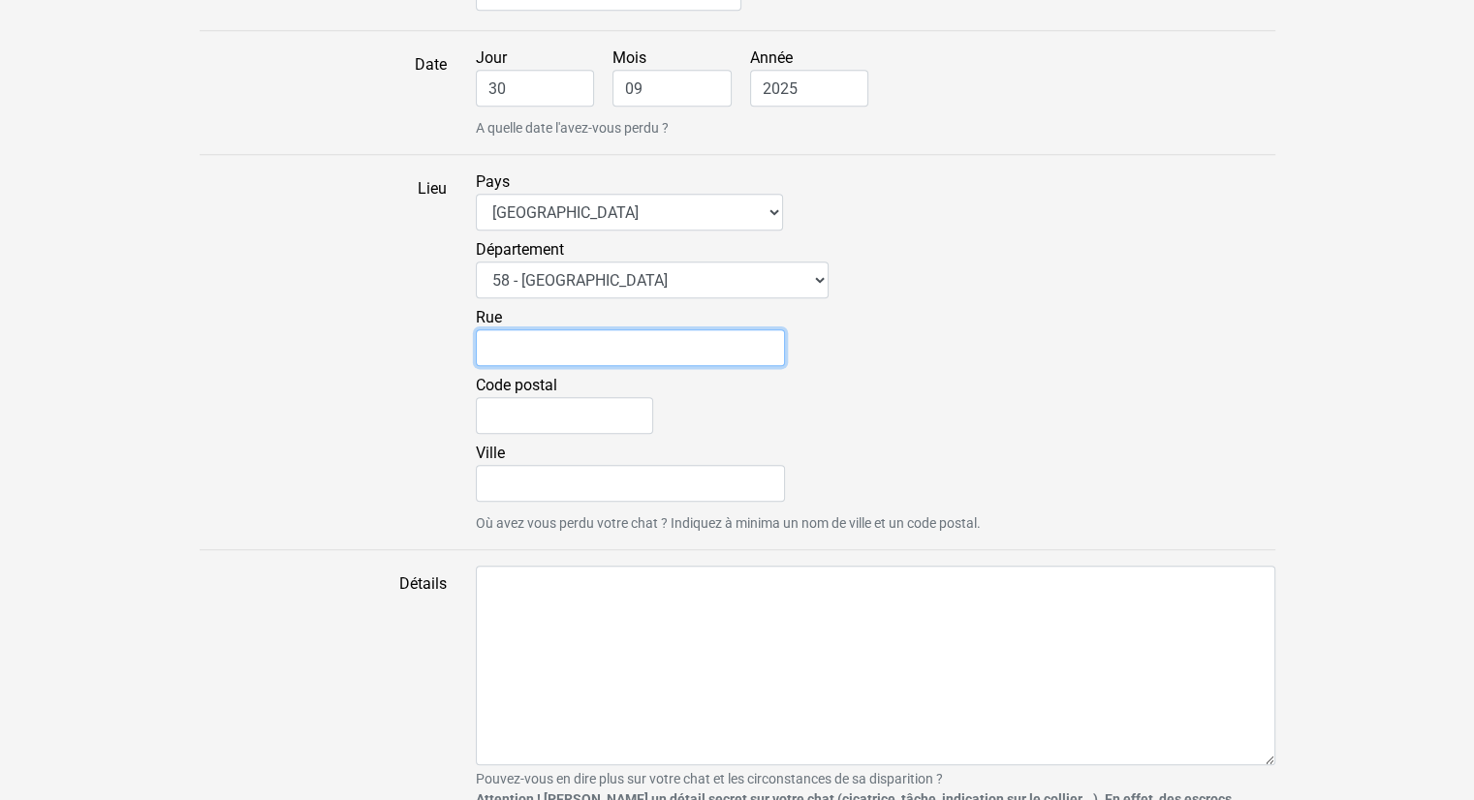
click at [570, 334] on input "Rue" at bounding box center [630, 347] width 309 height 37
